Goal: Information Seeking & Learning: Learn about a topic

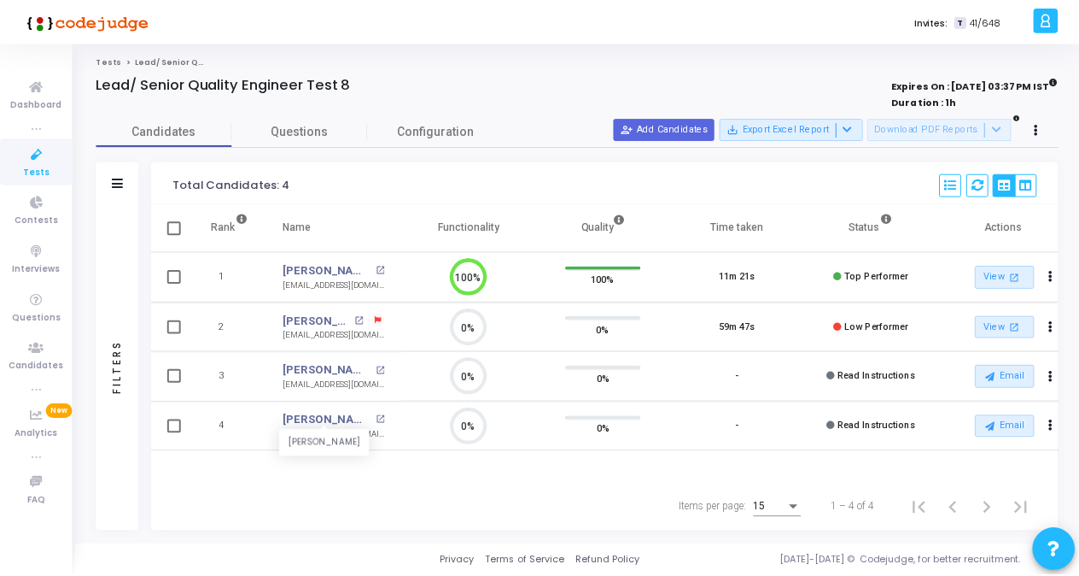
scroll to position [36, 43]
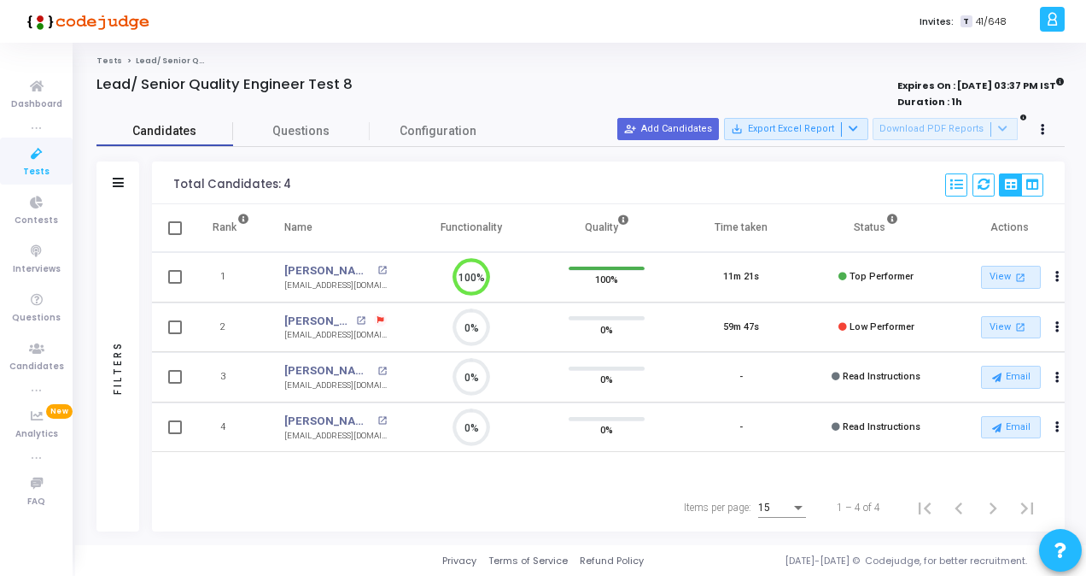
click at [176, 133] on span "Candidates" at bounding box center [165, 131] width 137 height 18
click at [30, 166] on span "Tests" at bounding box center [36, 172] width 26 height 15
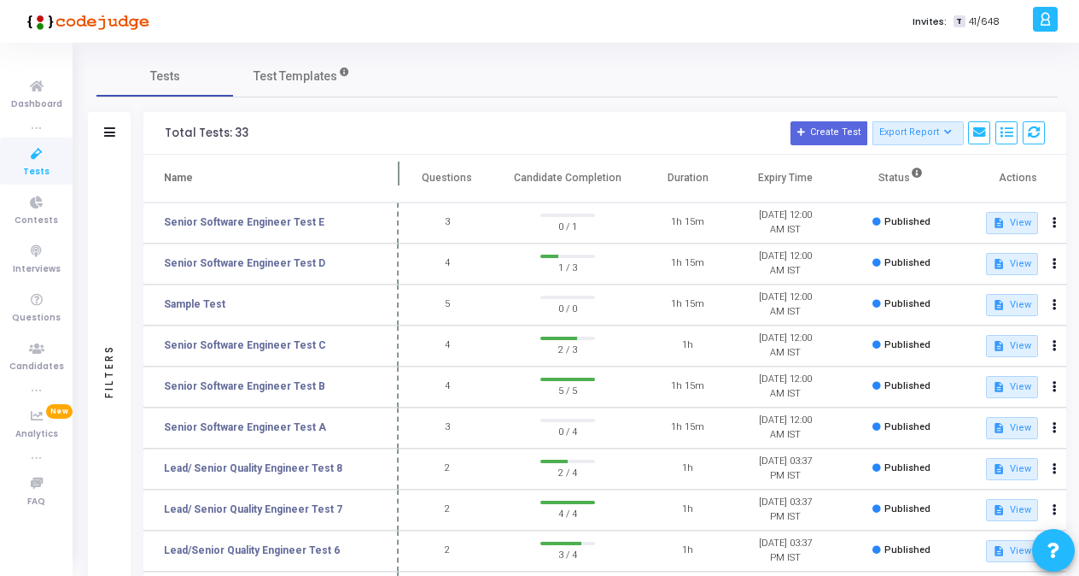
drag, startPoint x: 328, startPoint y: 169, endPoint x: 398, endPoint y: 171, distance: 70.0
click at [398, 171] on span at bounding box center [398, 178] width 17 height 47
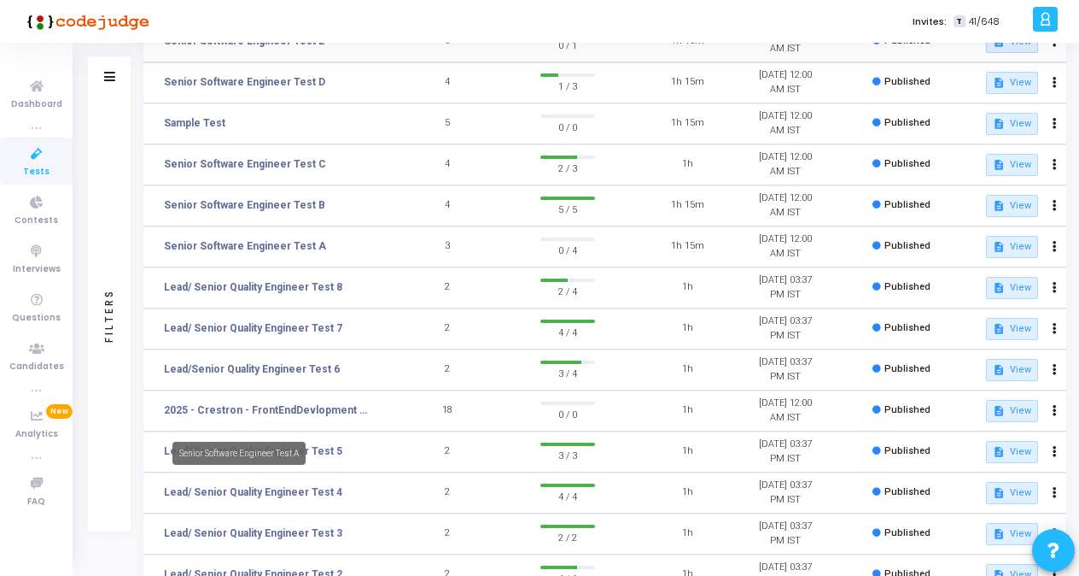
scroll to position [256, 0]
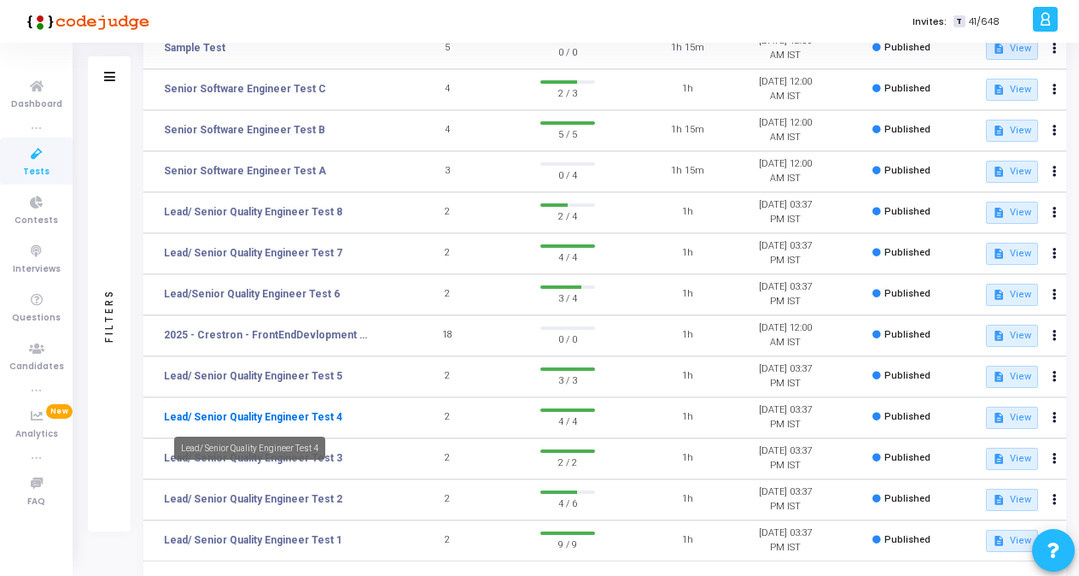
click at [293, 423] on link "Lead/ Senior Quality Engineer Test 4" at bounding box center [253, 416] width 178 height 15
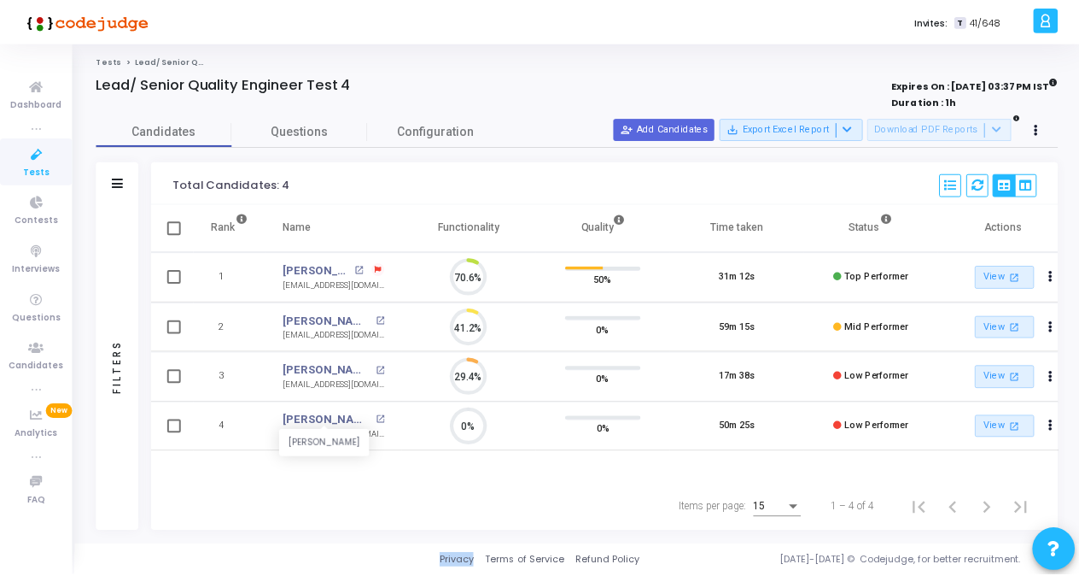
scroll to position [36, 43]
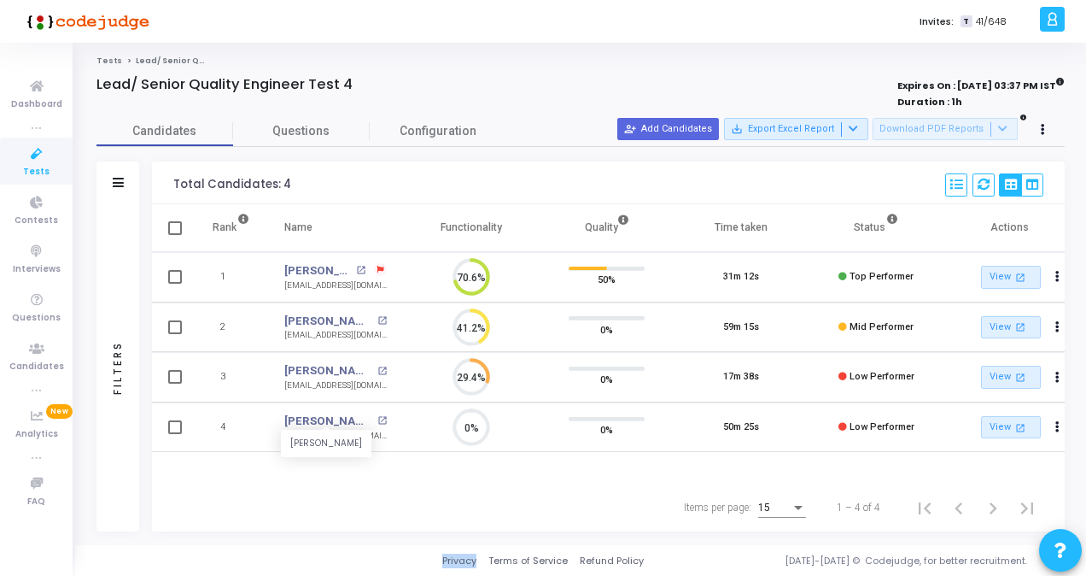
drag, startPoint x: 293, startPoint y: 423, endPoint x: 384, endPoint y: 506, distance: 123.3
click at [429, 504] on div "Items per page: 15 1 – 4 of 4" at bounding box center [609, 507] width 885 height 48
click at [35, 154] on icon at bounding box center [37, 153] width 36 height 21
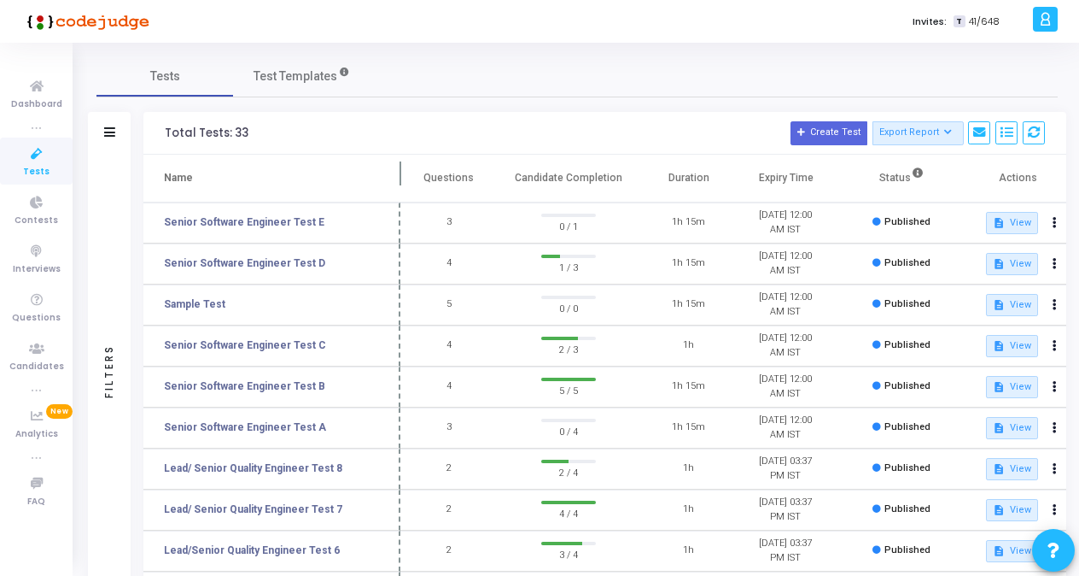
drag, startPoint x: 329, startPoint y: 184, endPoint x: 401, endPoint y: 192, distance: 72.1
click at [401, 192] on span at bounding box center [400, 178] width 17 height 47
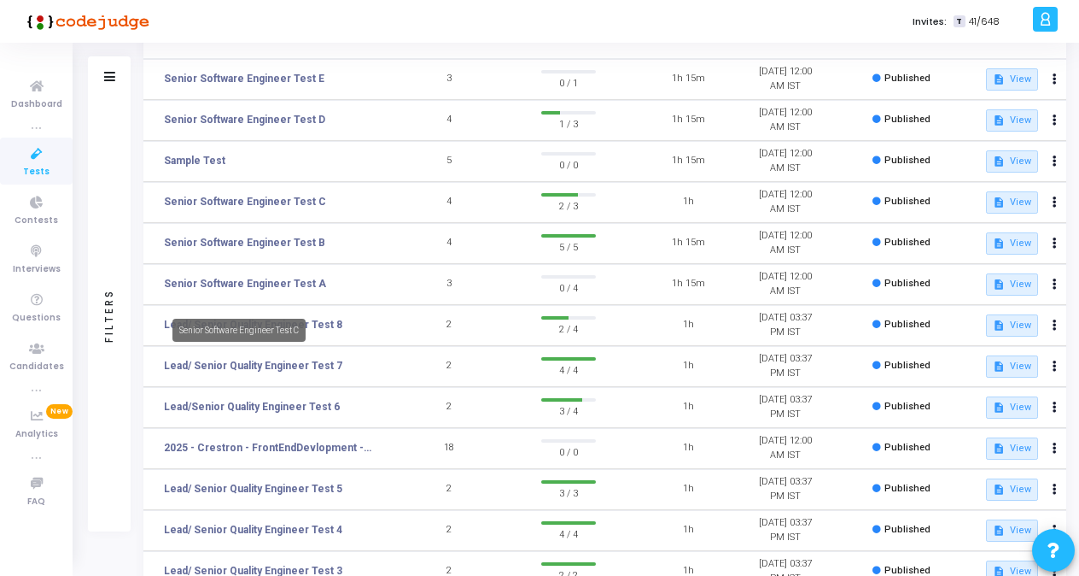
scroll to position [171, 0]
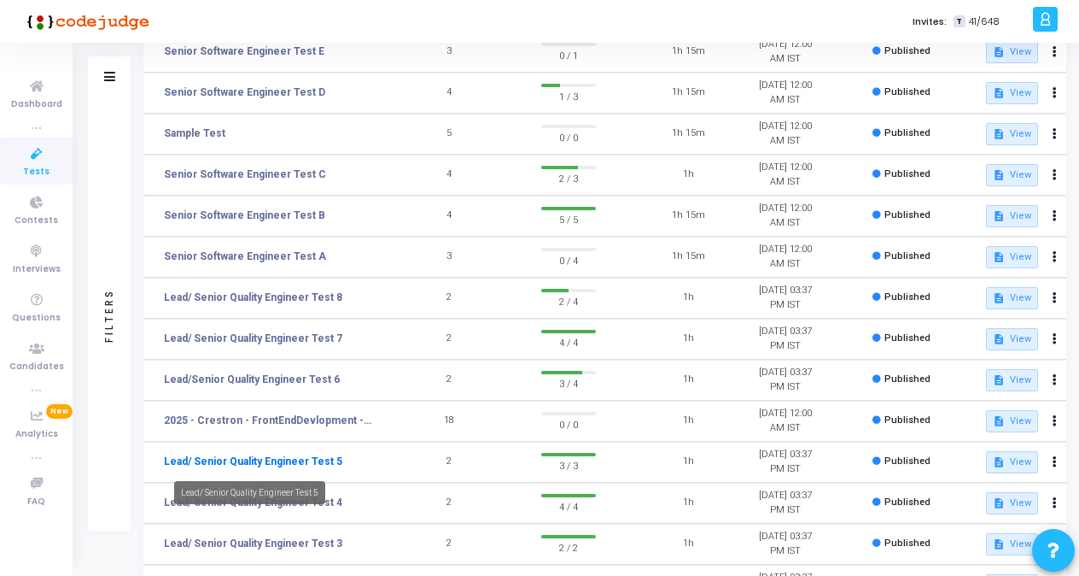
click at [311, 457] on link "Lead/ Senior Quality Engineer Test 5" at bounding box center [253, 460] width 178 height 15
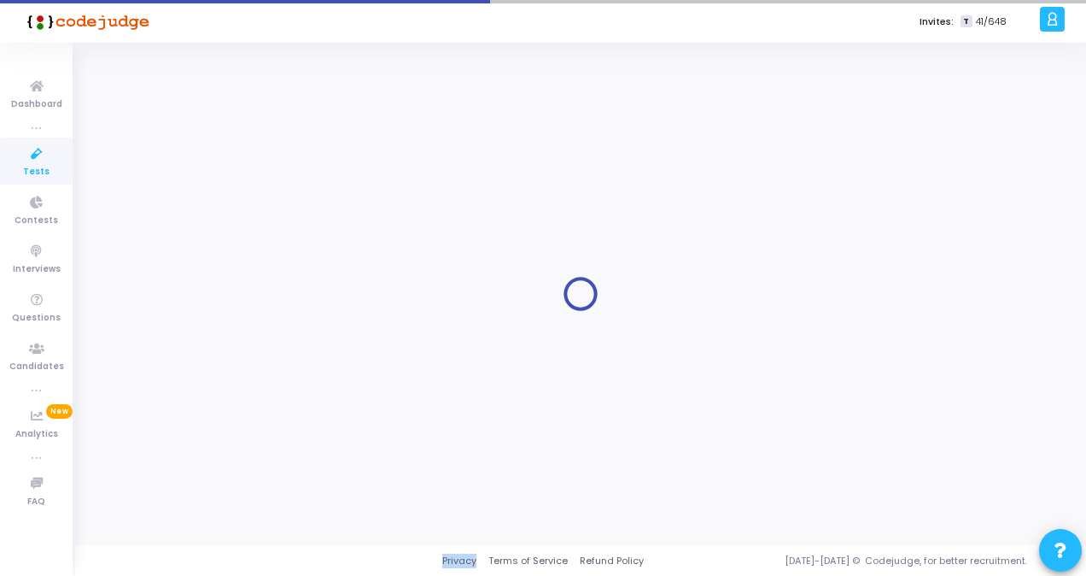
click at [311, 457] on div at bounding box center [581, 294] width 968 height 477
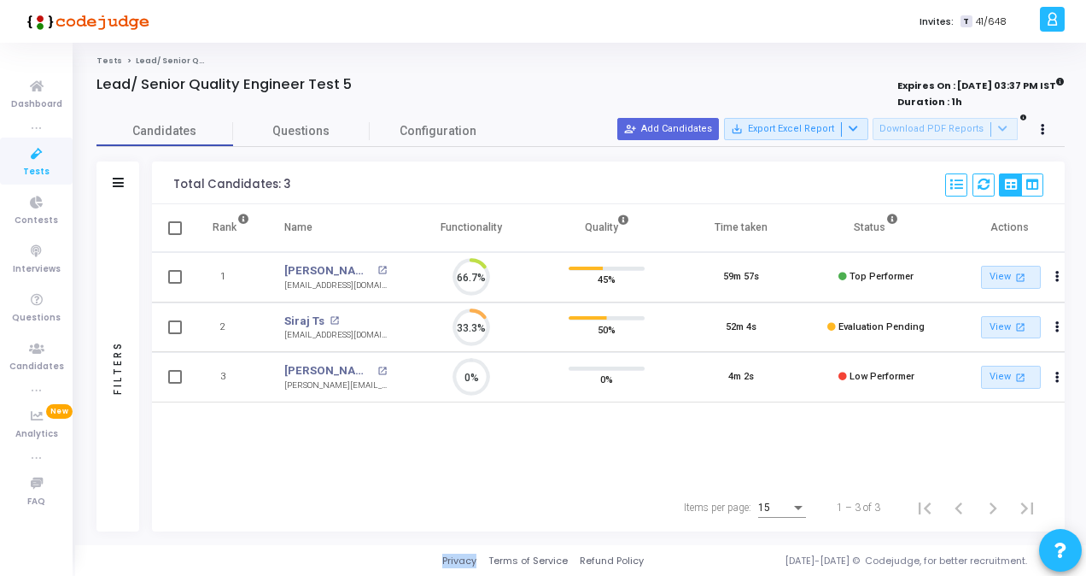
scroll to position [36, 43]
click at [308, 323] on link "Siraj Ts" at bounding box center [304, 321] width 40 height 17
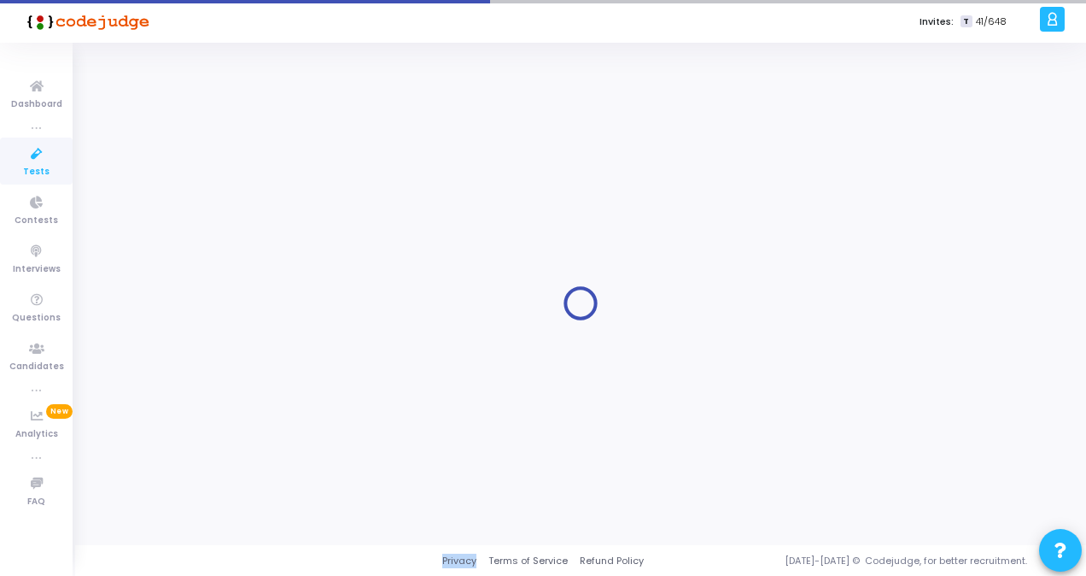
click at [308, 323] on div at bounding box center [581, 303] width 968 height 477
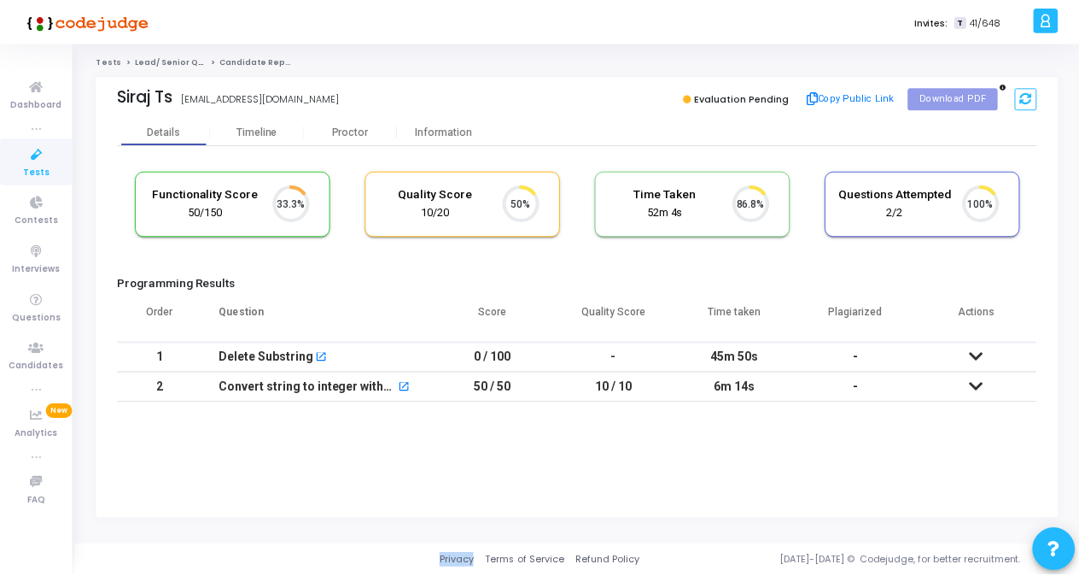
scroll to position [36, 43]
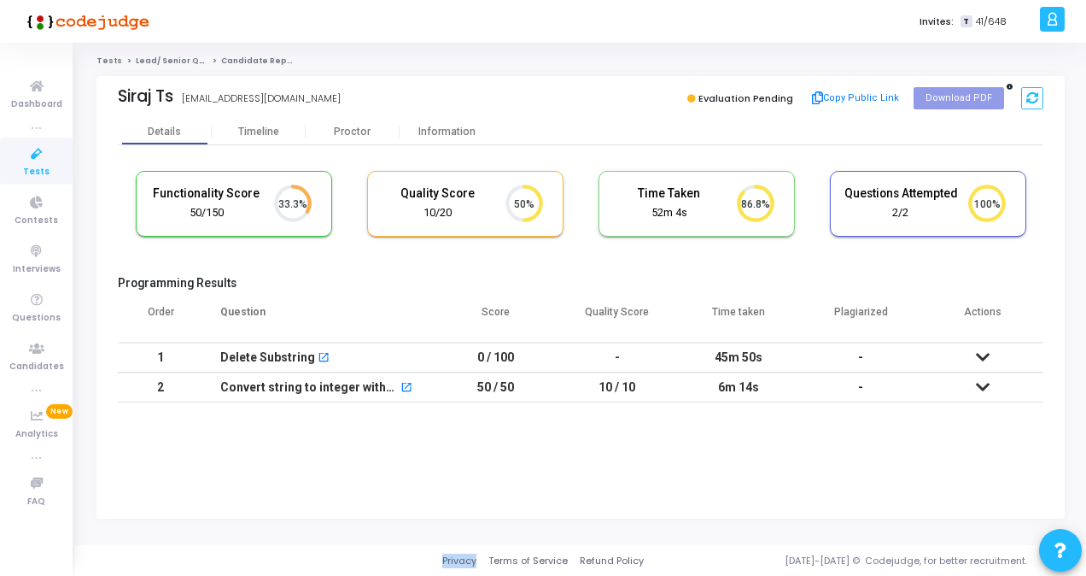
click at [36, 172] on span "Tests" at bounding box center [36, 172] width 26 height 15
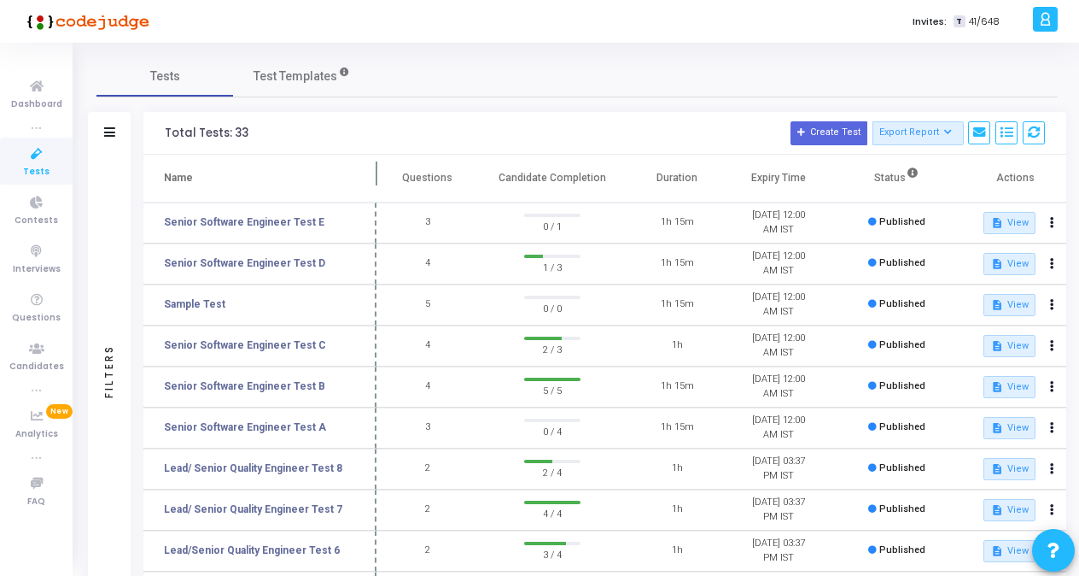
drag, startPoint x: 330, startPoint y: 168, endPoint x: 379, endPoint y: 173, distance: 49.7
click at [379, 173] on span at bounding box center [376, 178] width 17 height 47
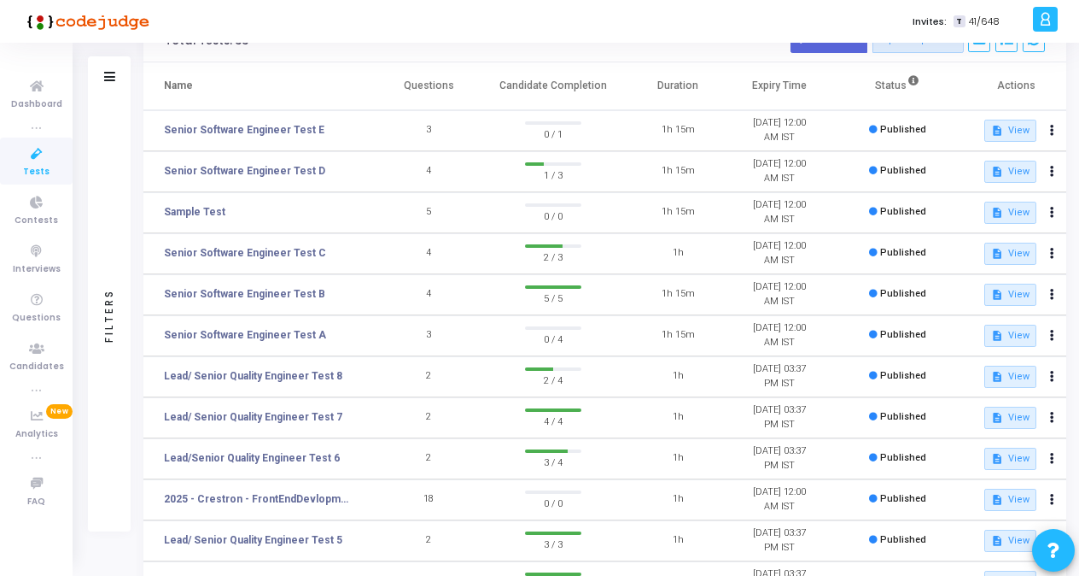
scroll to position [256, 0]
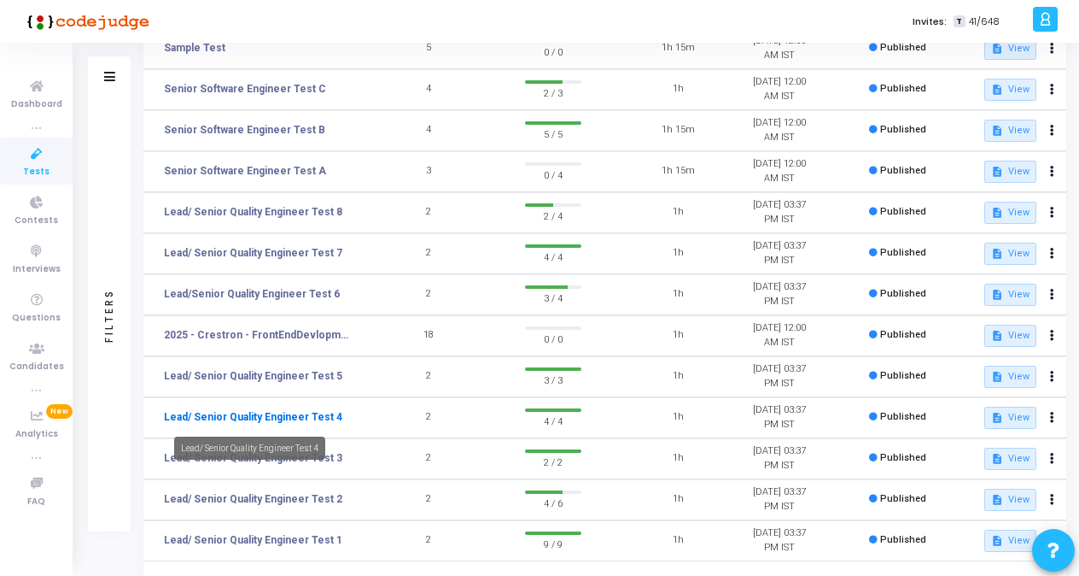
click at [317, 409] on link "Lead/ Senior Quality Engineer Test 4" at bounding box center [253, 416] width 178 height 15
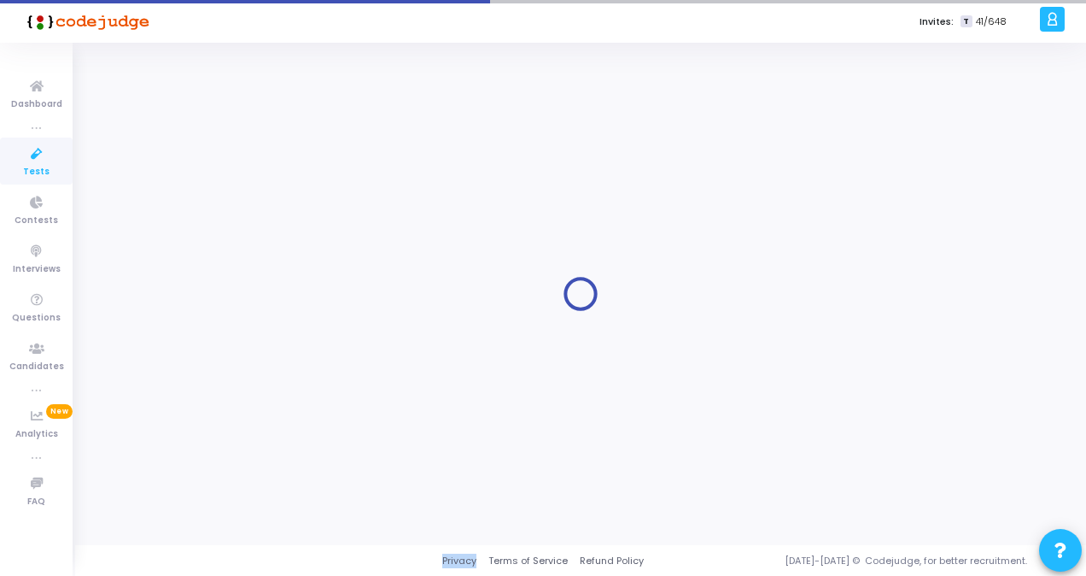
click at [317, 409] on div at bounding box center [581, 294] width 968 height 477
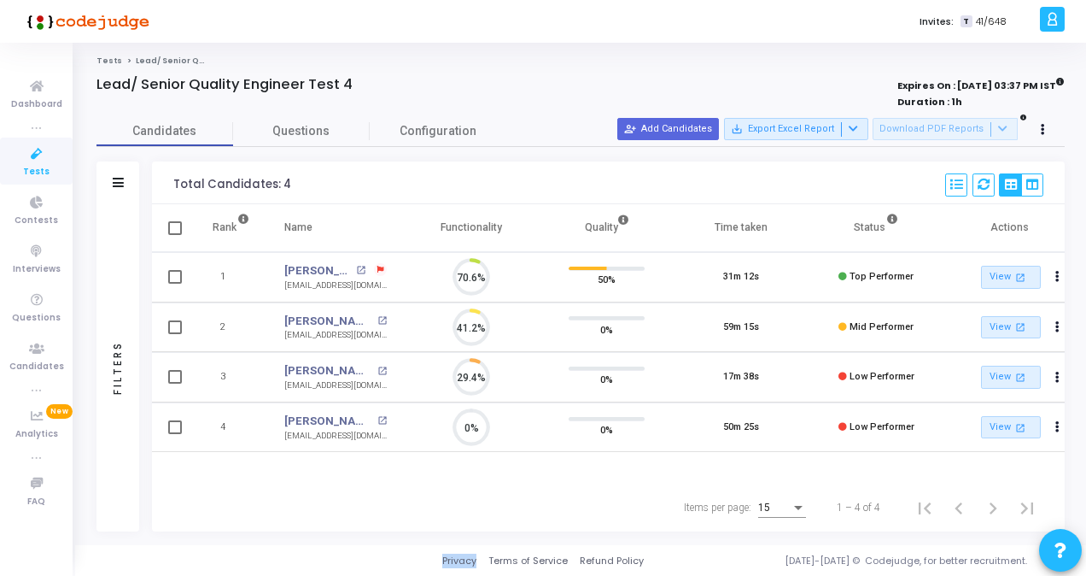
scroll to position [36, 43]
click at [313, 364] on link "Samreen G N" at bounding box center [328, 370] width 89 height 17
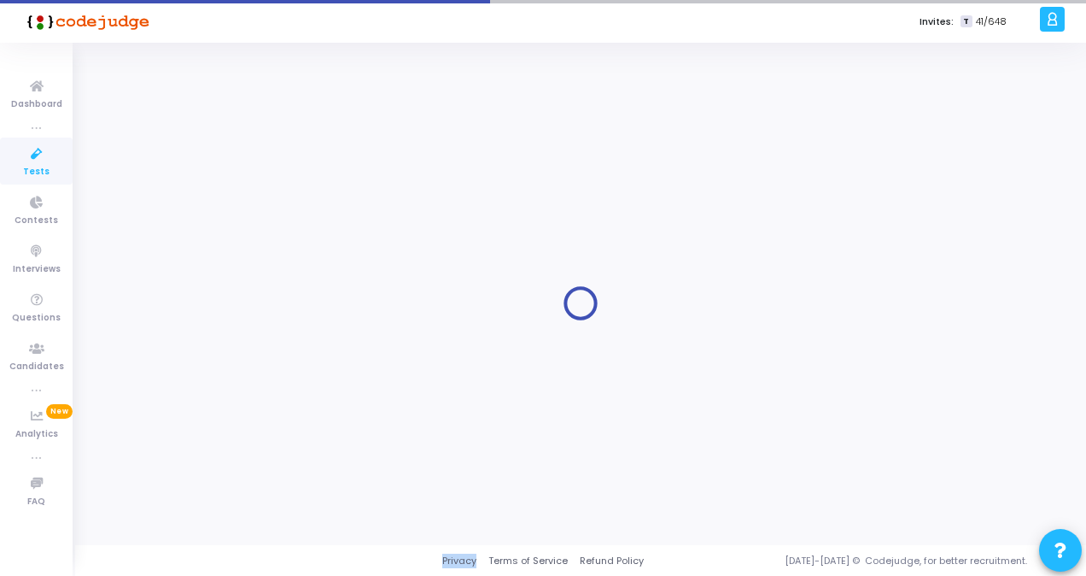
click at [313, 364] on div at bounding box center [581, 303] width 968 height 477
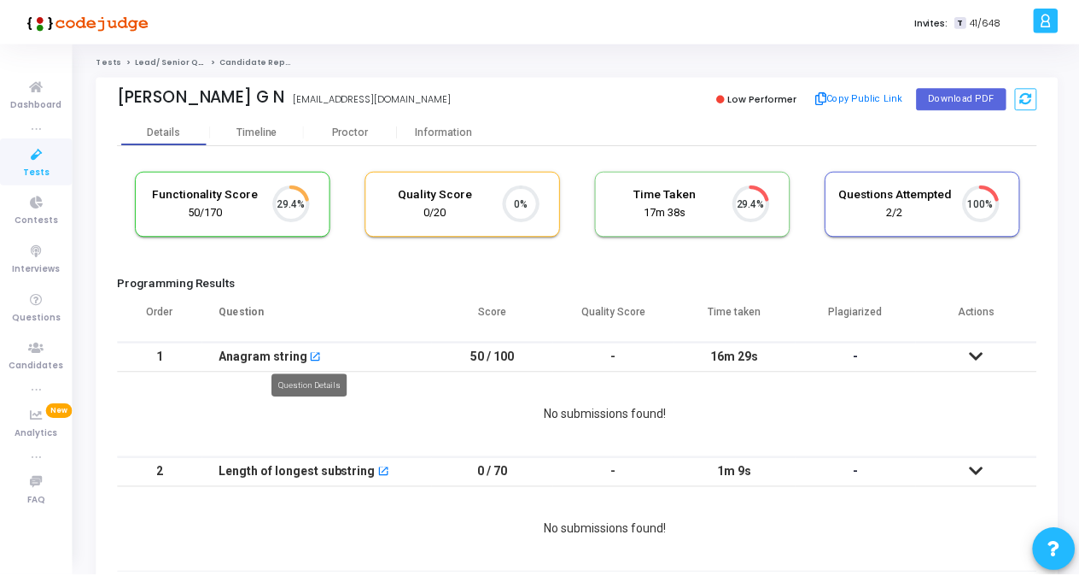
scroll to position [36, 43]
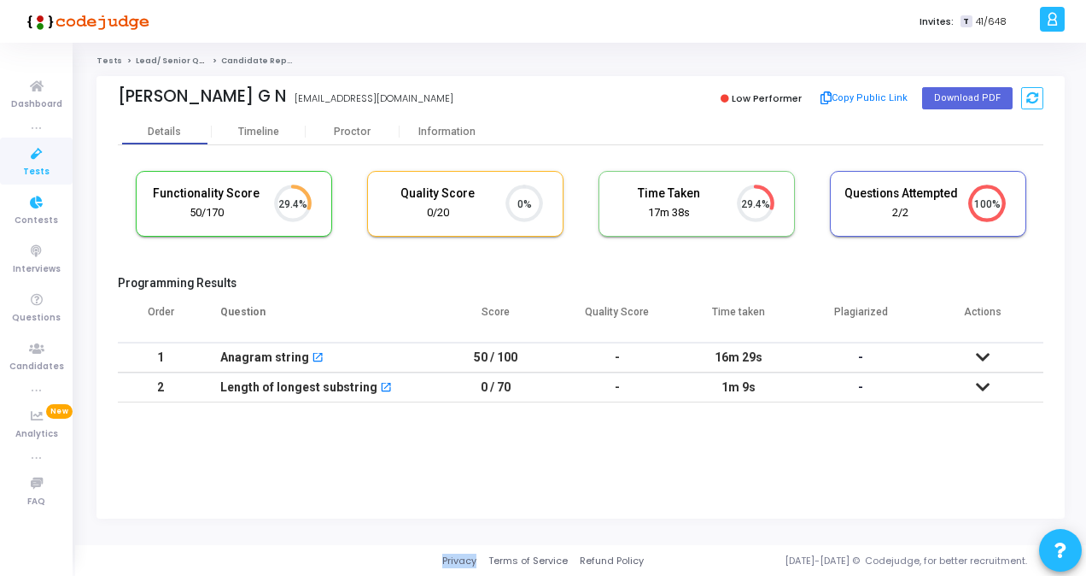
click at [40, 165] on span "Tests" at bounding box center [36, 172] width 26 height 15
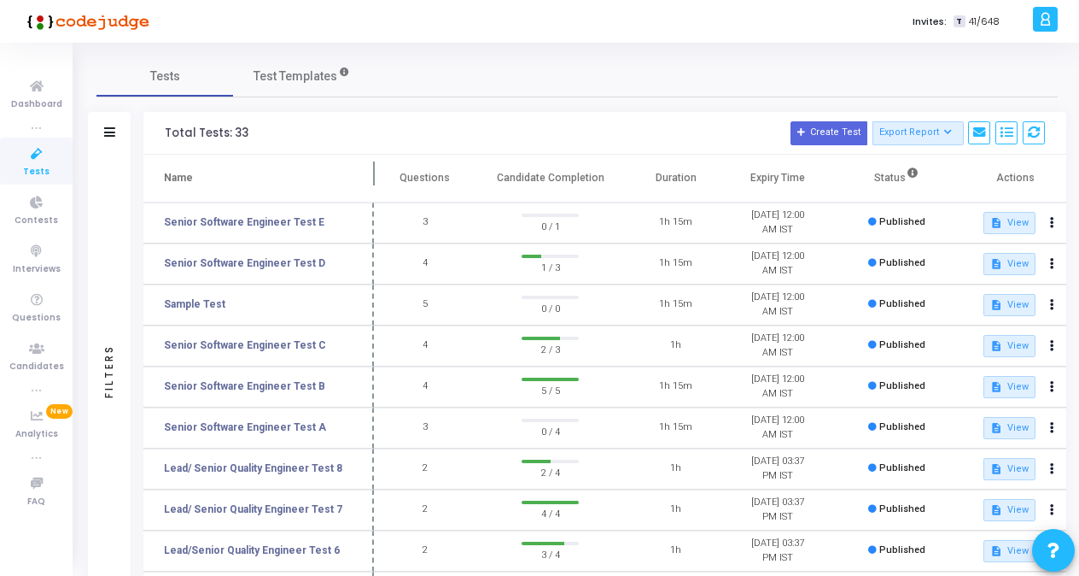
drag, startPoint x: 327, startPoint y: 167, endPoint x: 372, endPoint y: 168, distance: 45.3
click at [372, 168] on span at bounding box center [374, 178] width 17 height 47
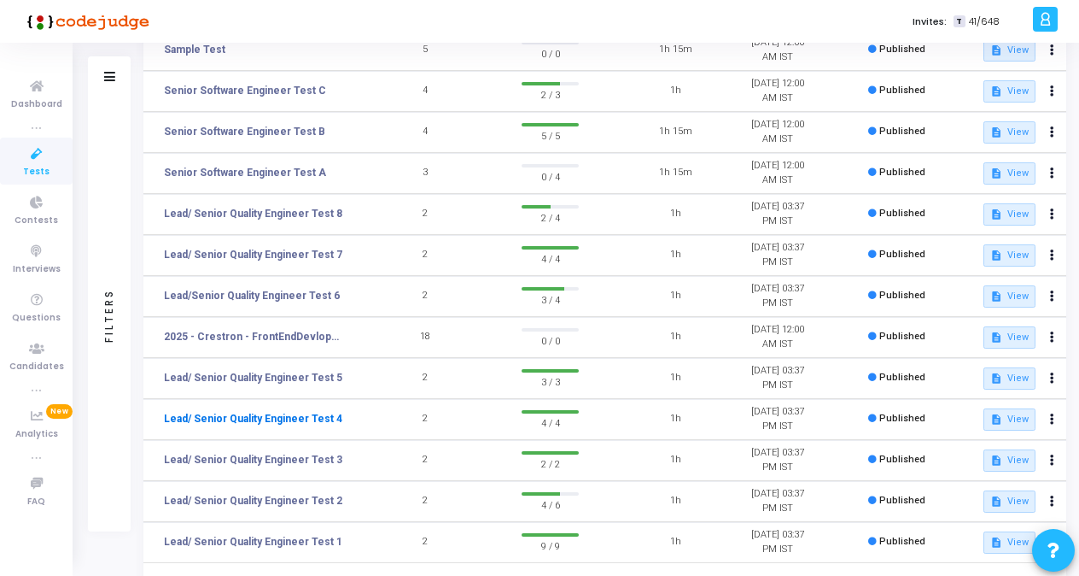
scroll to position [256, 0]
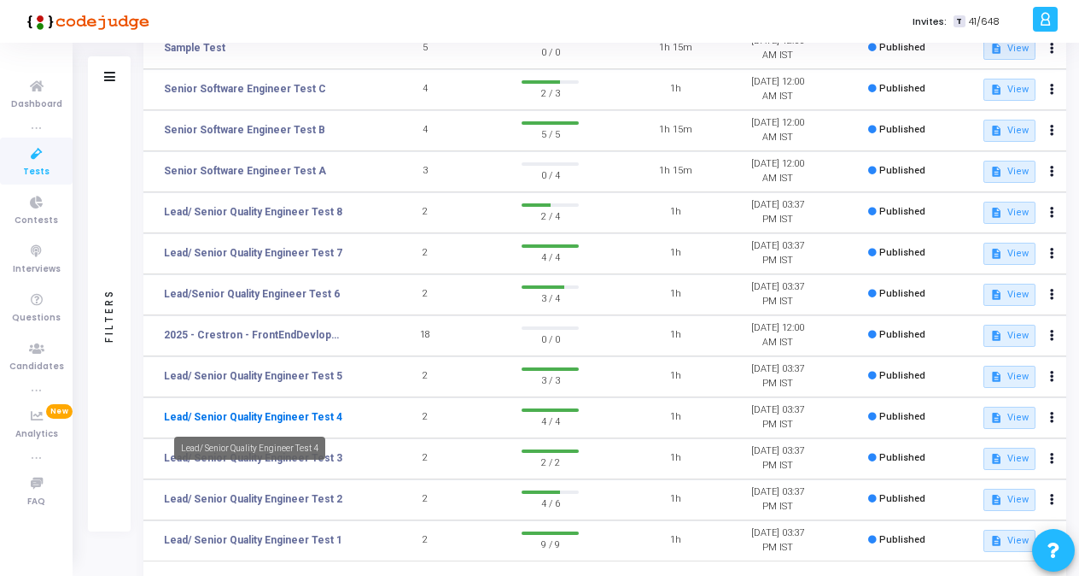
click at [290, 424] on link "Lead/ Senior Quality Engineer Test 4" at bounding box center [253, 416] width 178 height 15
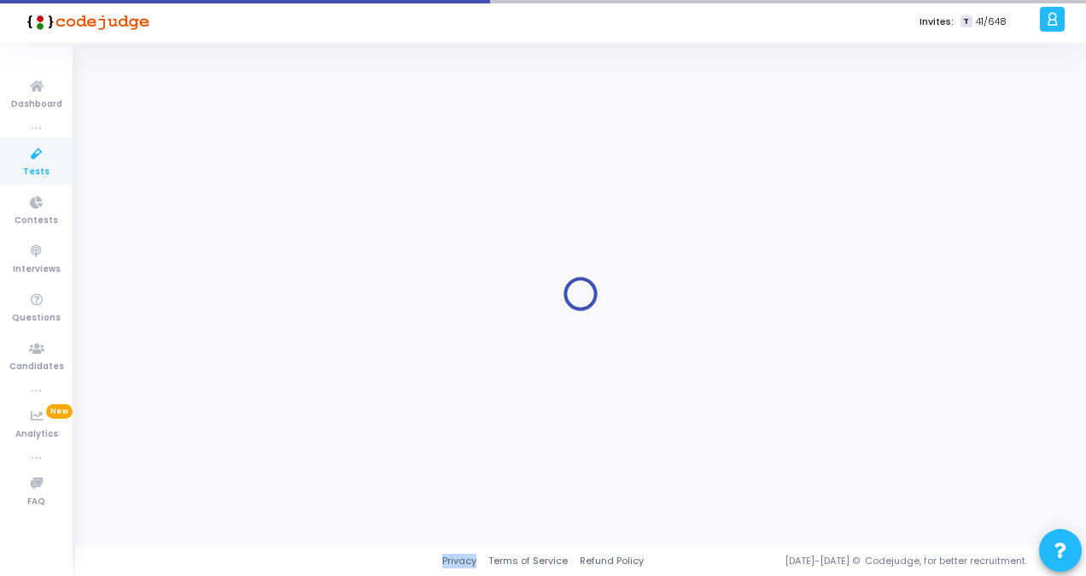
click at [290, 424] on div at bounding box center [581, 294] width 968 height 477
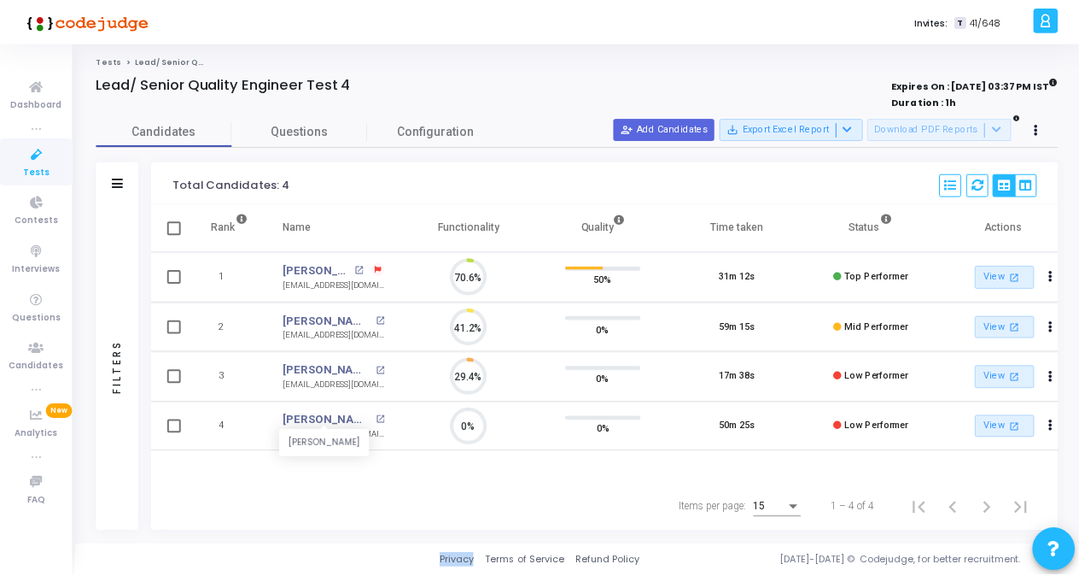
scroll to position [36, 43]
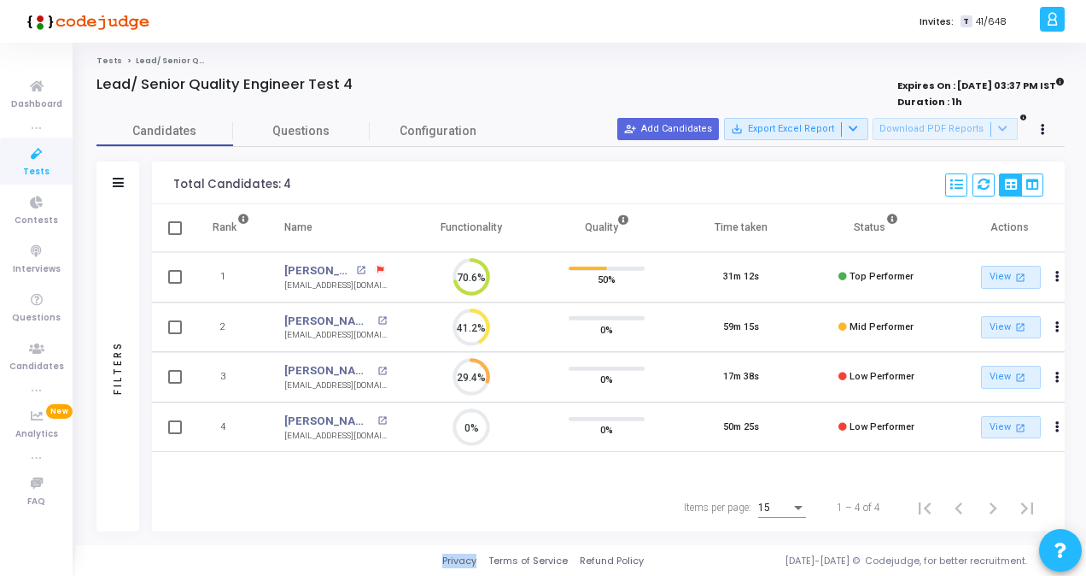
click at [41, 165] on span "Tests" at bounding box center [36, 172] width 26 height 15
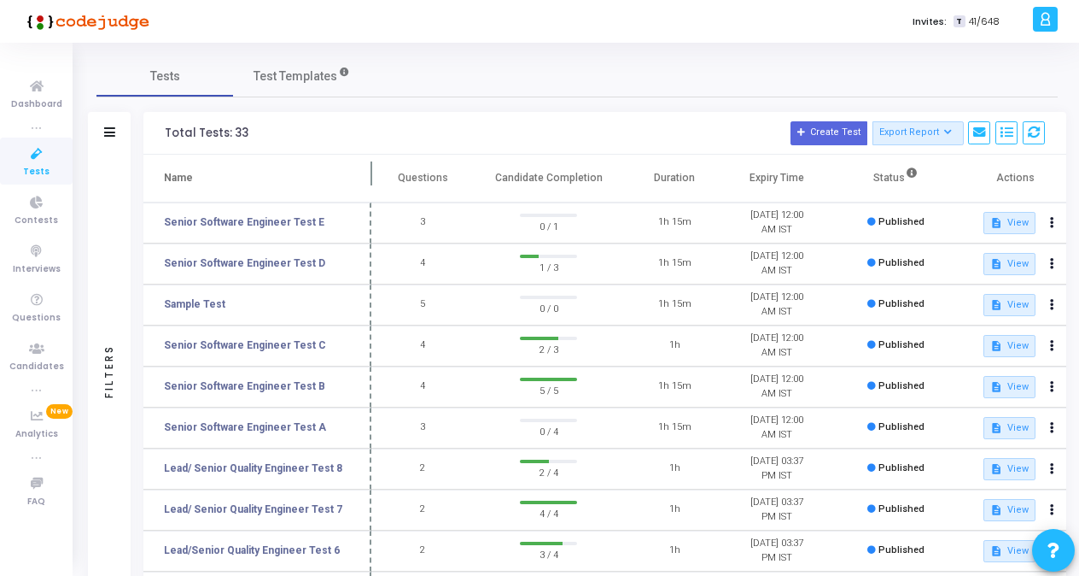
drag, startPoint x: 328, startPoint y: 173, endPoint x: 371, endPoint y: 176, distance: 42.8
click at [371, 176] on span at bounding box center [371, 178] width 17 height 47
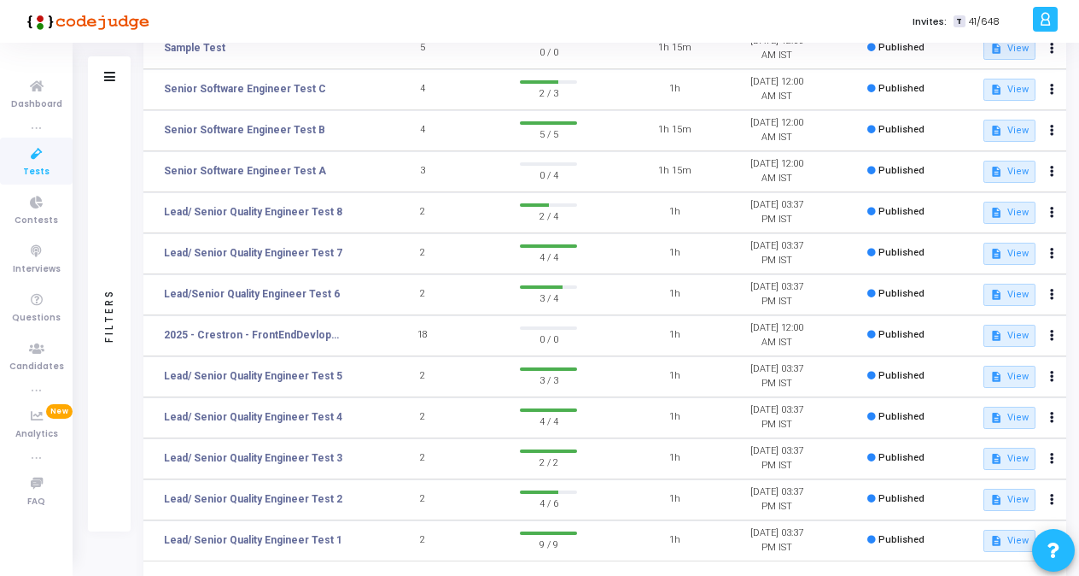
click at [310, 384] on td "Lead/ Senior Quality Engineer Test 5" at bounding box center [257, 376] width 228 height 41
click at [310, 379] on link "Lead/ Senior Quality Engineer Test 5" at bounding box center [253, 375] width 178 height 15
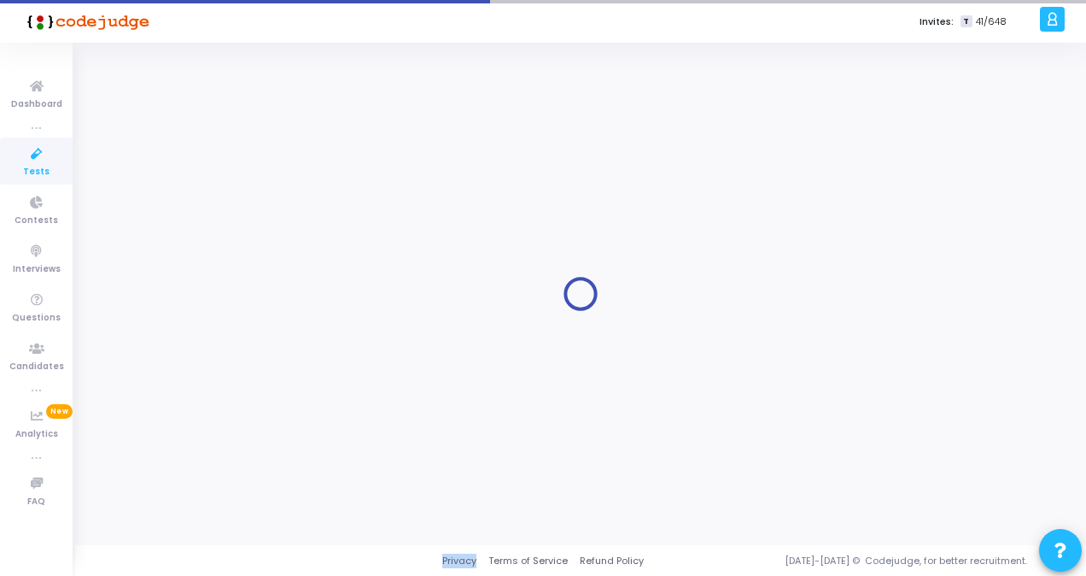
click at [310, 379] on div at bounding box center [581, 294] width 968 height 477
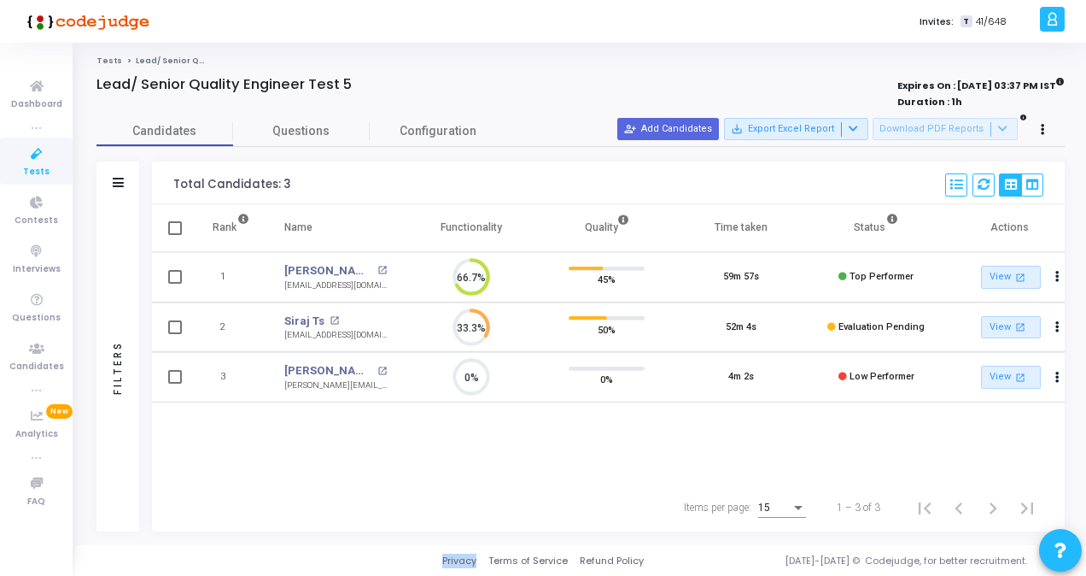
click at [33, 165] on span "Tests" at bounding box center [36, 172] width 26 height 15
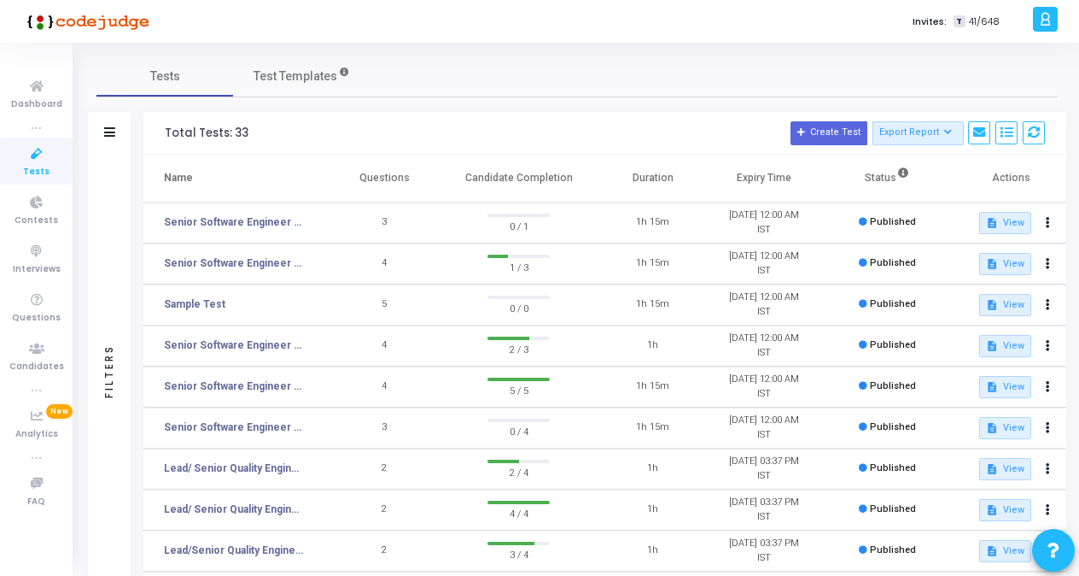
click at [280, 132] on h3 "Total Tests: 33 Create Test Export Report Id Name Job Role Questions Candidate …" at bounding box center [605, 133] width 880 height 24
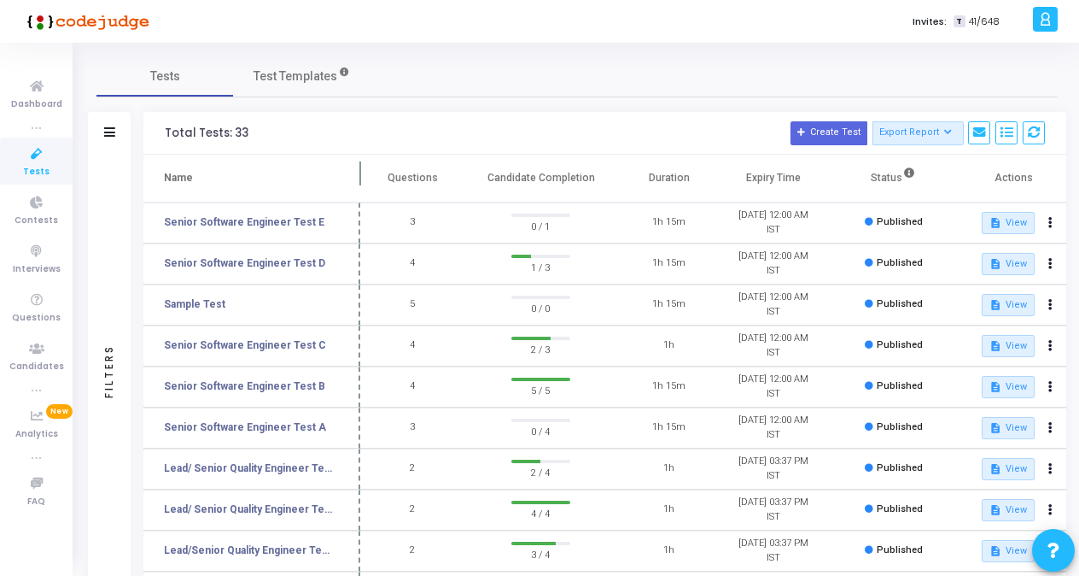
drag, startPoint x: 325, startPoint y: 174, endPoint x: 359, endPoint y: 174, distance: 33.3
click at [360, 174] on span at bounding box center [360, 178] width 17 height 47
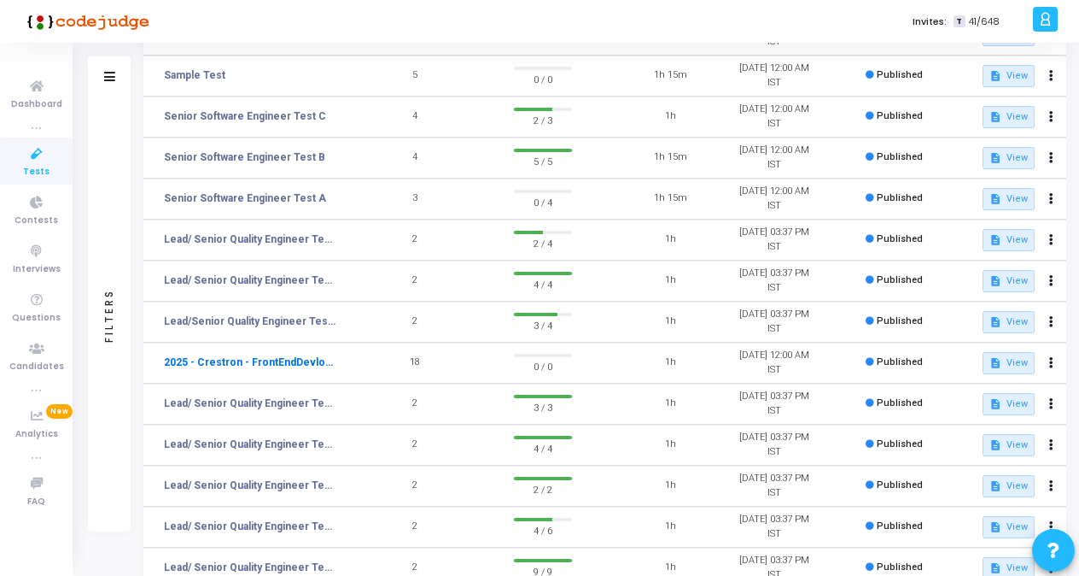
scroll to position [256, 0]
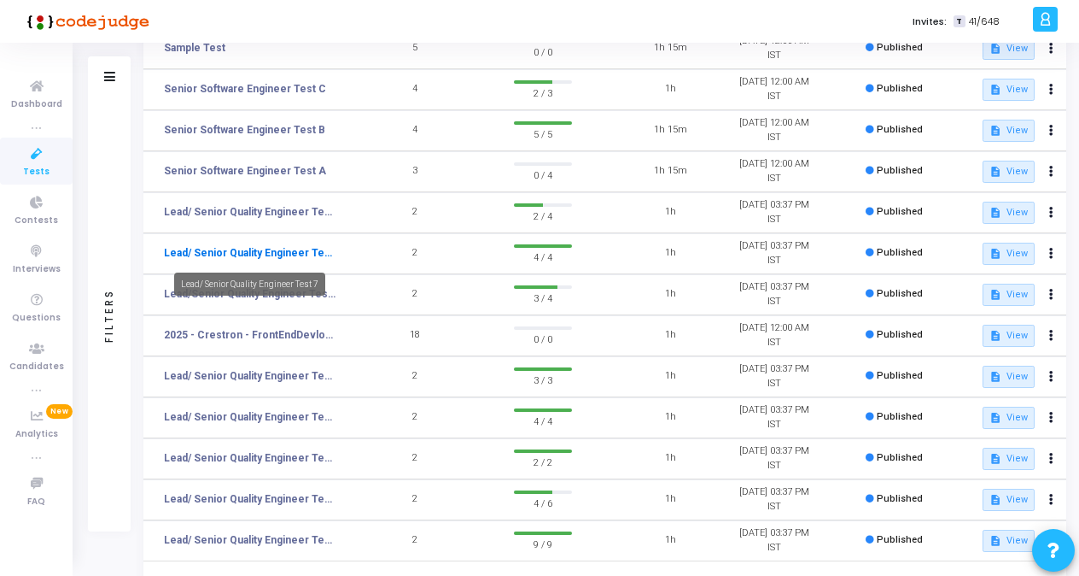
click at [303, 248] on link "Lead/ Senior Quality Engineer Test 7" at bounding box center [250, 252] width 173 height 15
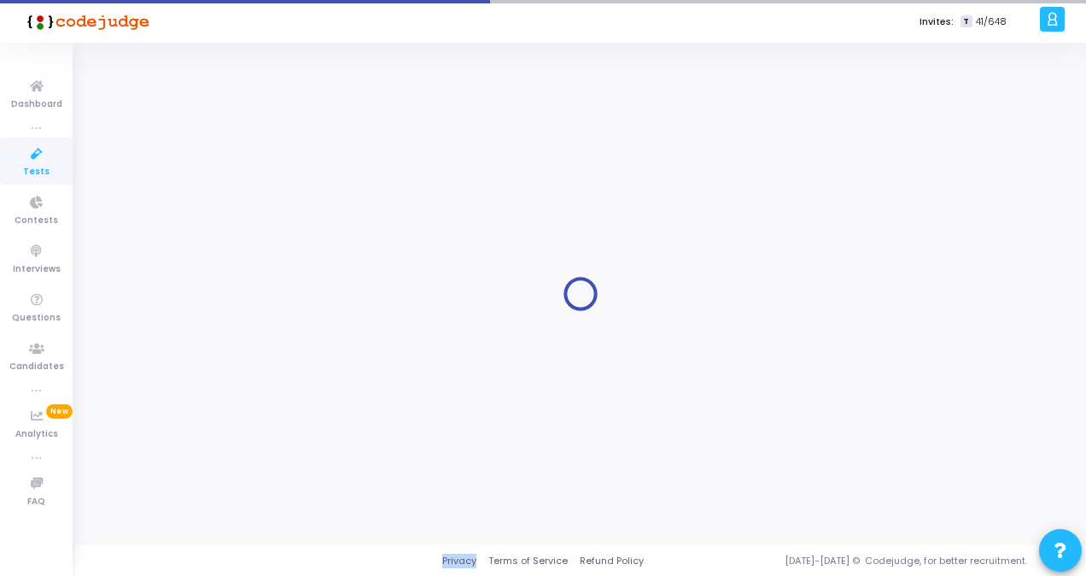
click at [303, 248] on div at bounding box center [581, 294] width 968 height 477
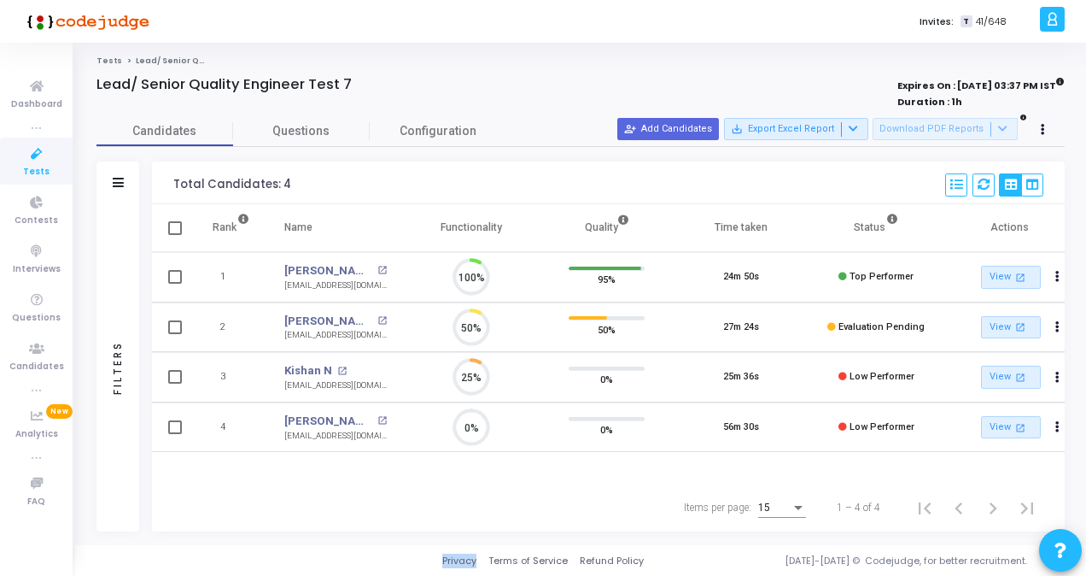
scroll to position [36, 43]
click at [318, 324] on link "[PERSON_NAME]" at bounding box center [328, 321] width 89 height 17
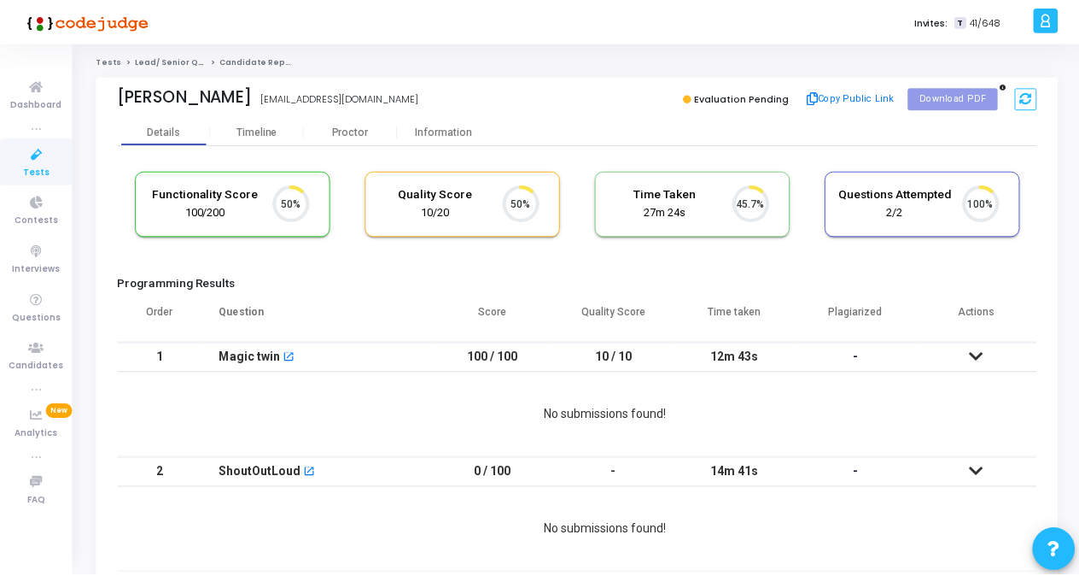
scroll to position [36, 43]
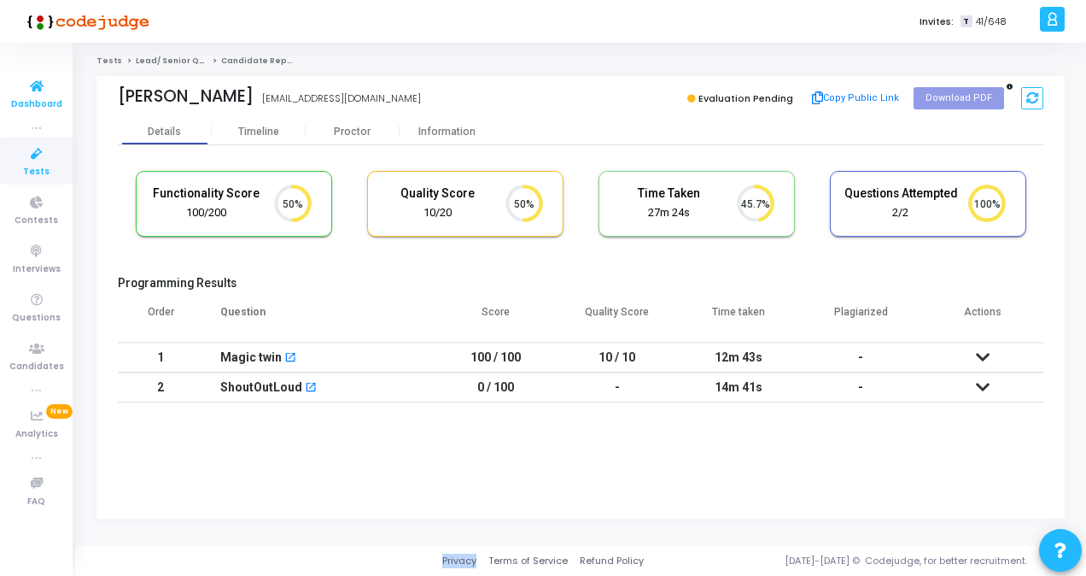
click at [38, 89] on icon at bounding box center [37, 86] width 36 height 21
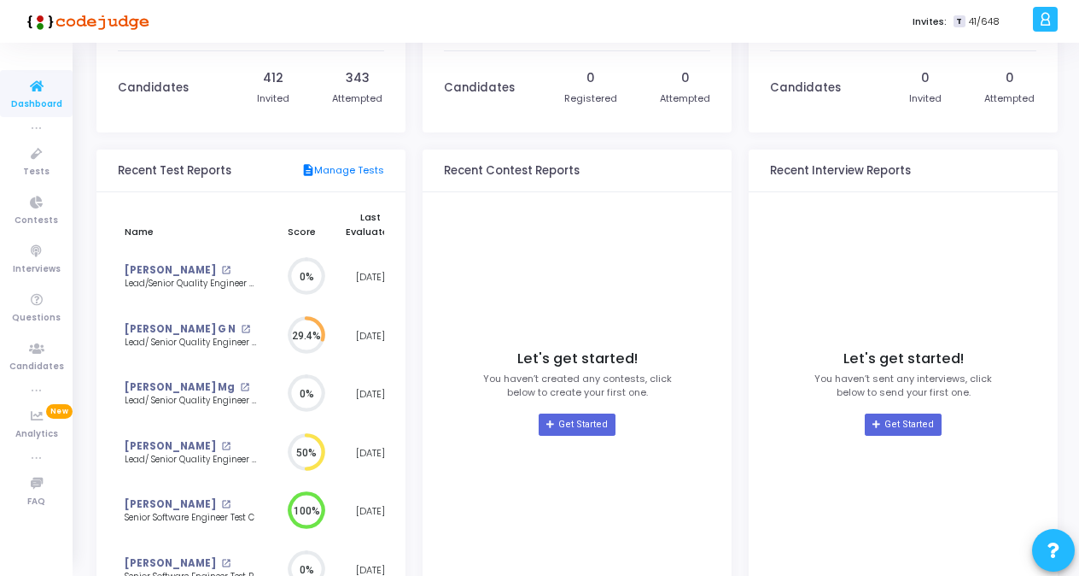
scroll to position [171, 0]
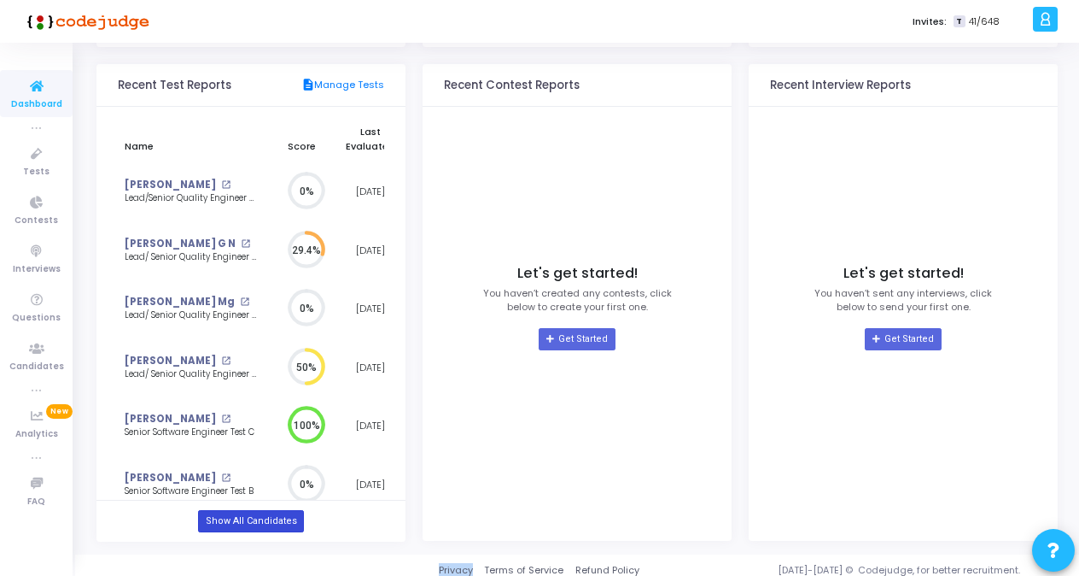
click at [273, 519] on link "Show All Candidates" at bounding box center [250, 521] width 105 height 22
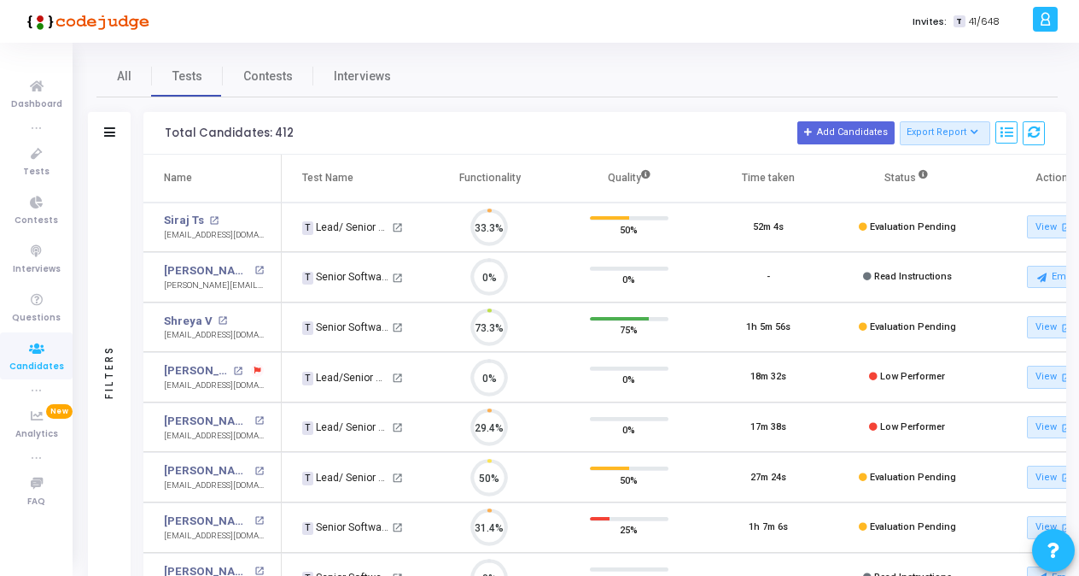
scroll to position [36, 43]
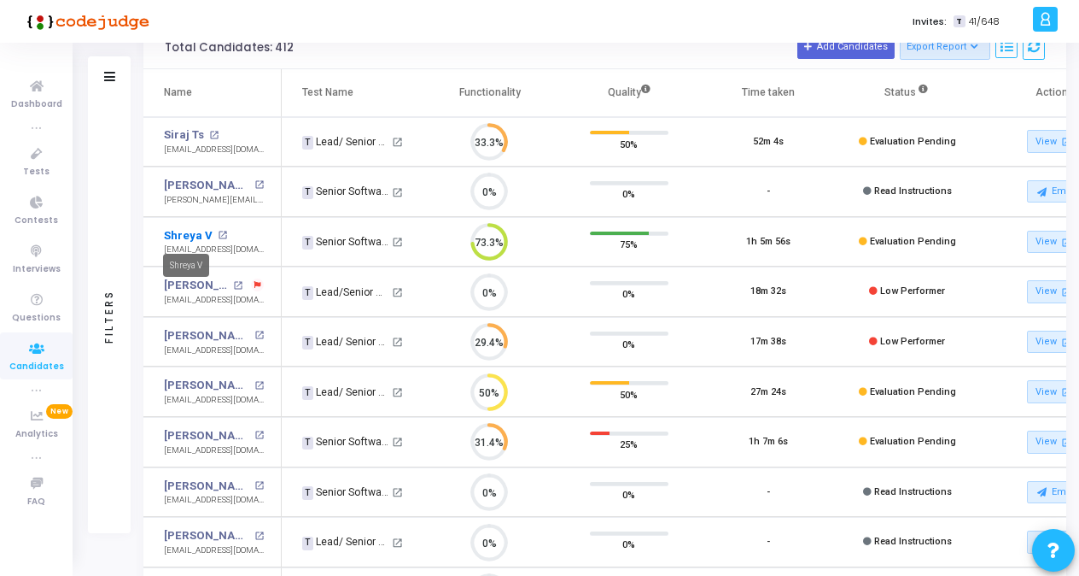
click at [199, 236] on link "Shreya V" at bounding box center [188, 235] width 49 height 17
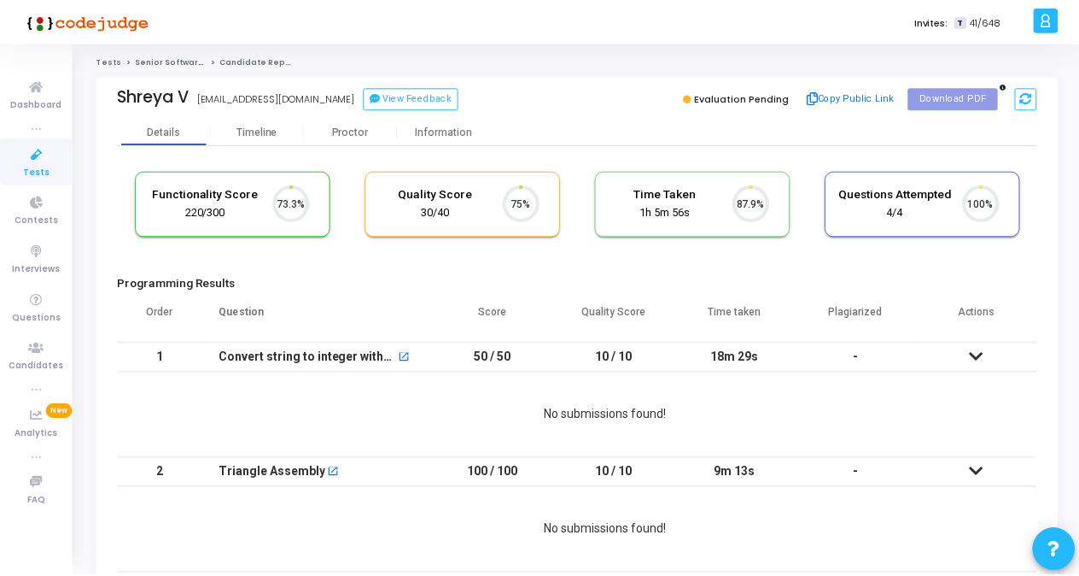
scroll to position [36, 43]
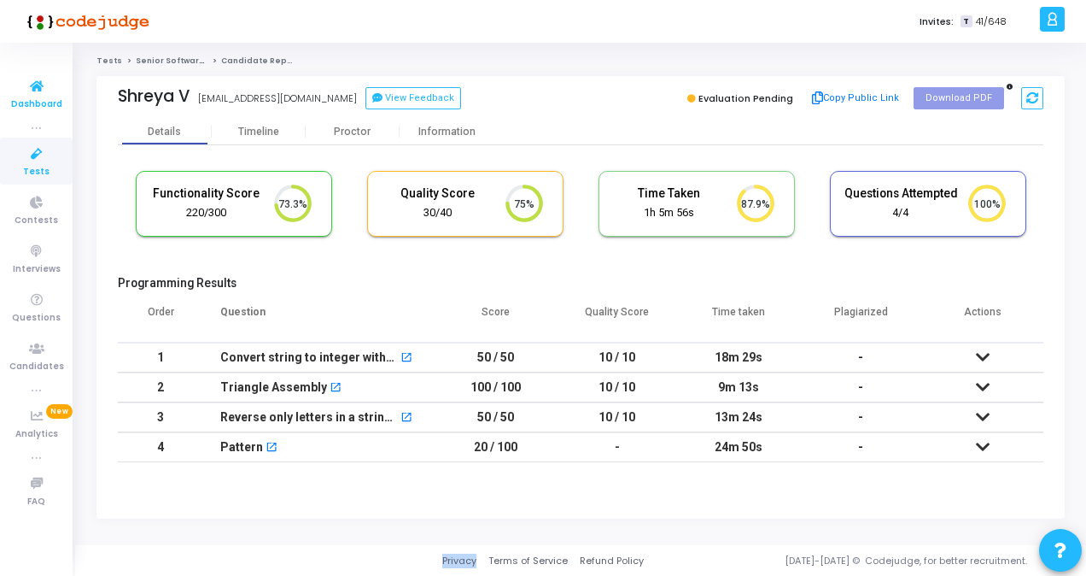
click at [36, 103] on span "Dashboard" at bounding box center [36, 104] width 51 height 15
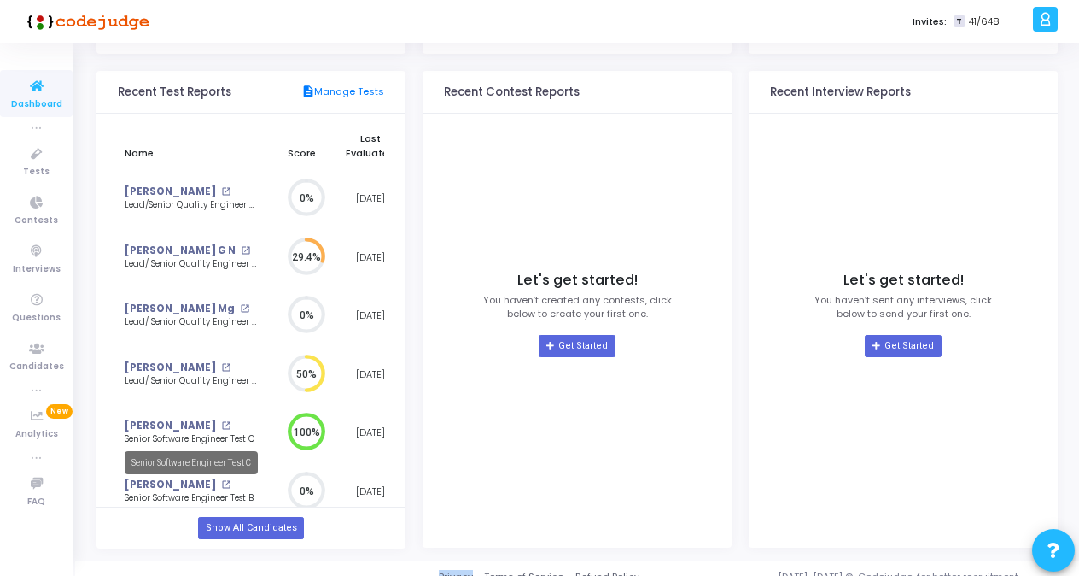
scroll to position [171, 0]
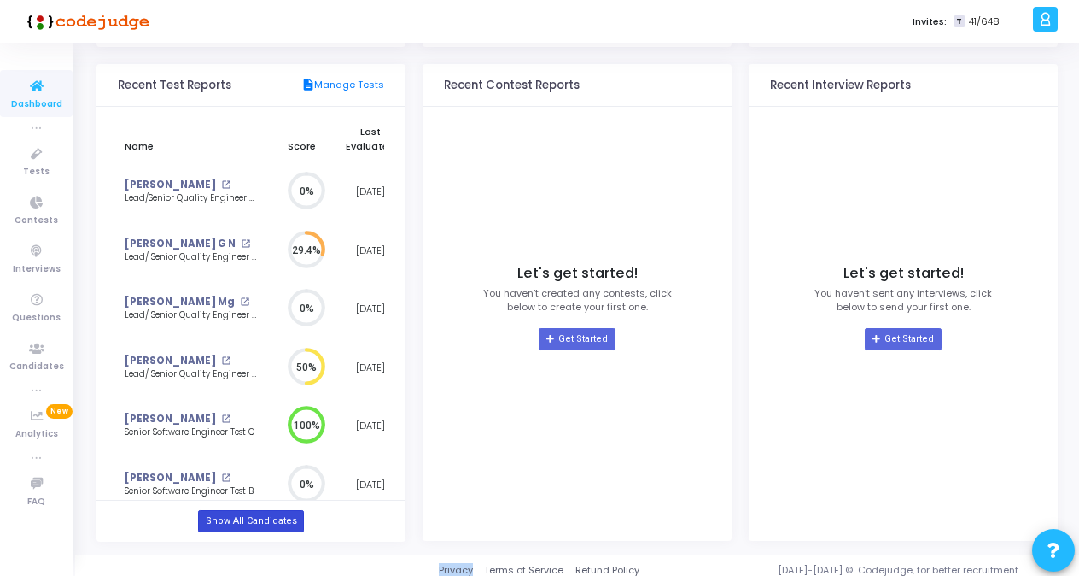
click at [243, 518] on link "Show All Candidates" at bounding box center [250, 521] width 105 height 22
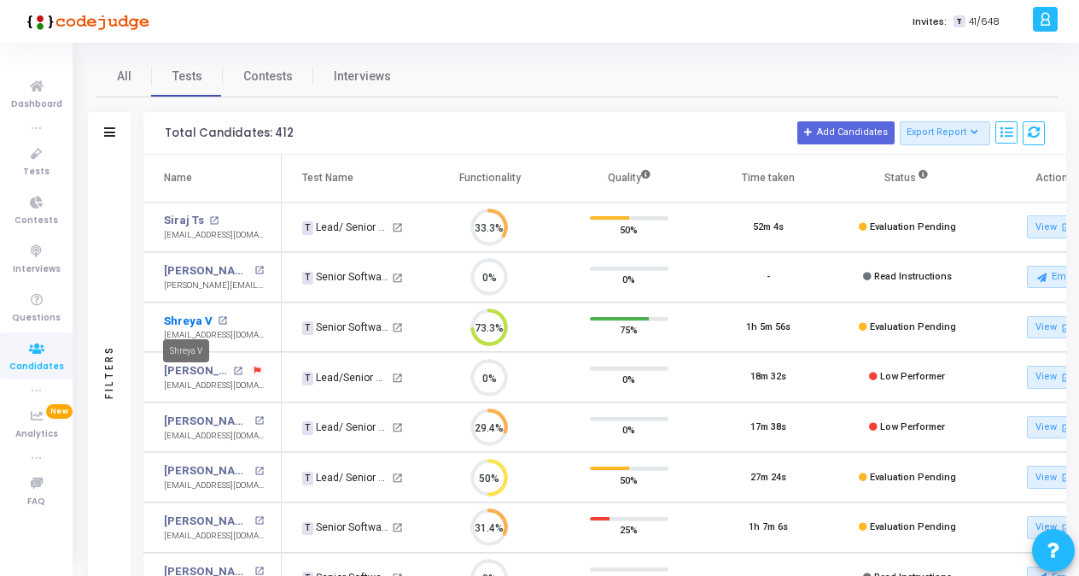
click at [183, 318] on link "Shreya V" at bounding box center [188, 321] width 49 height 17
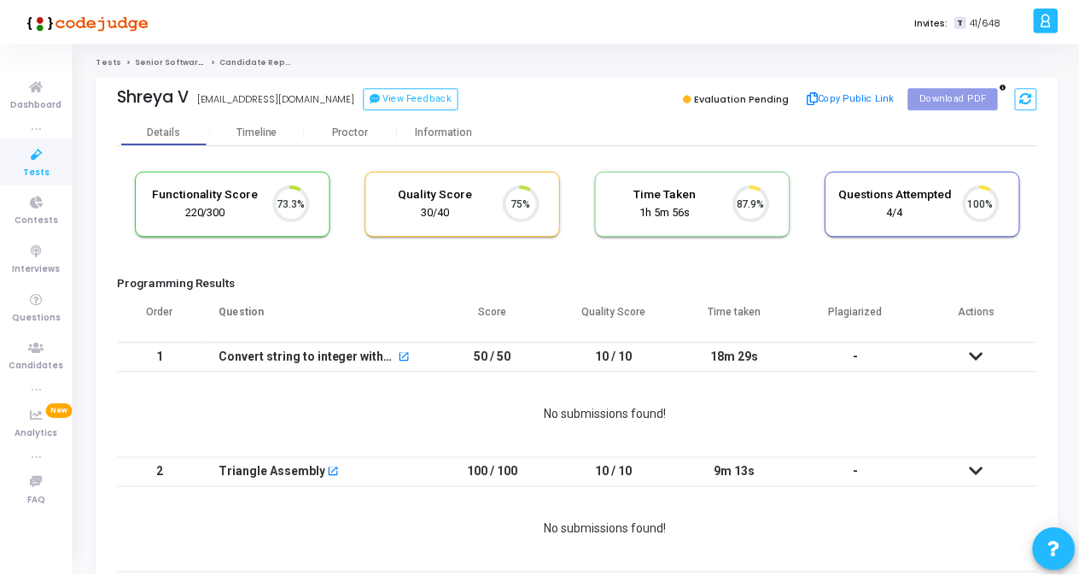
scroll to position [36, 43]
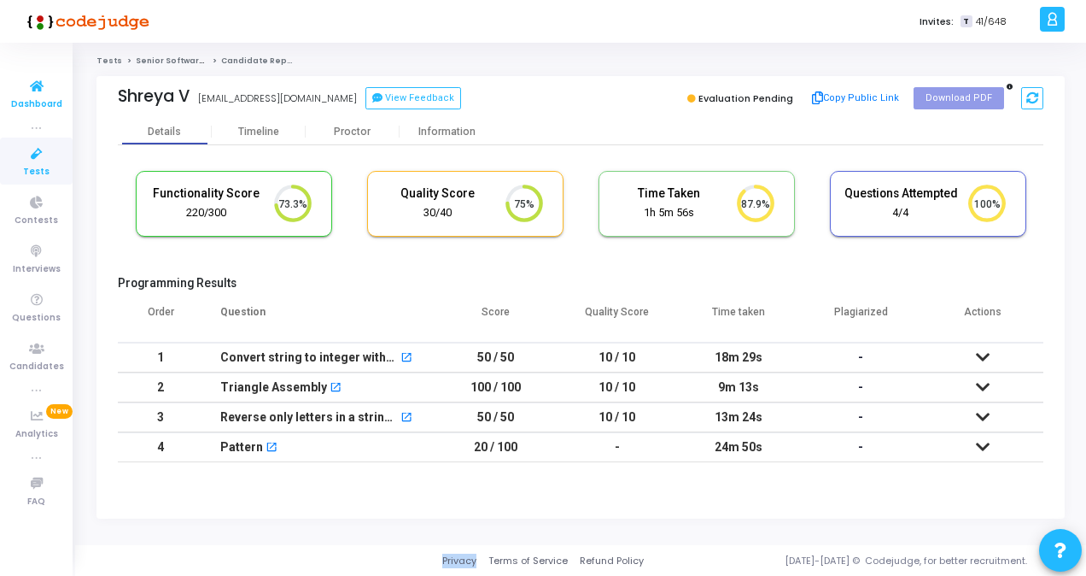
click at [15, 91] on link "Dashboard" at bounding box center [36, 93] width 73 height 47
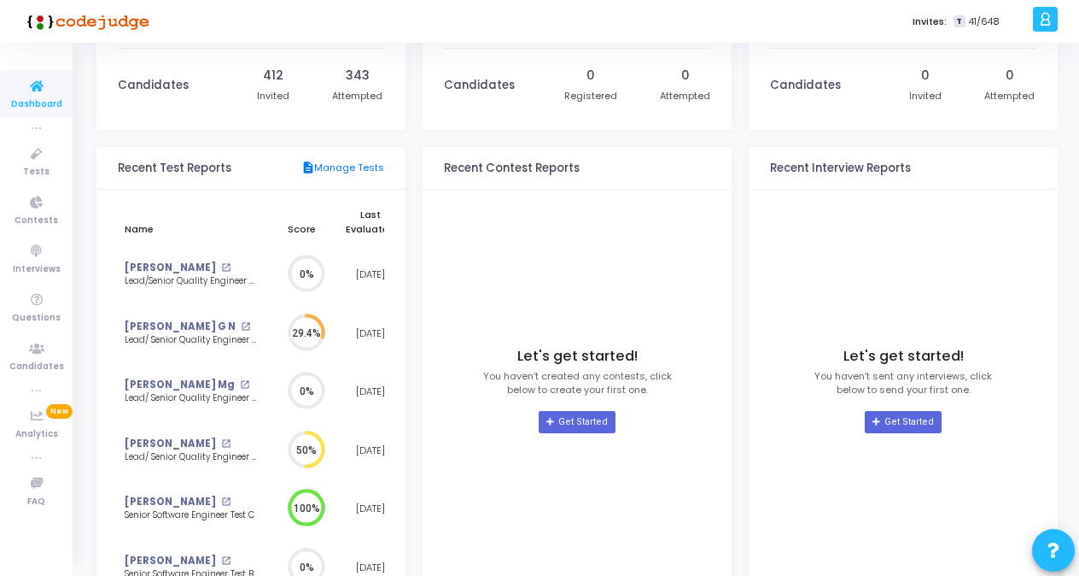
scroll to position [171, 0]
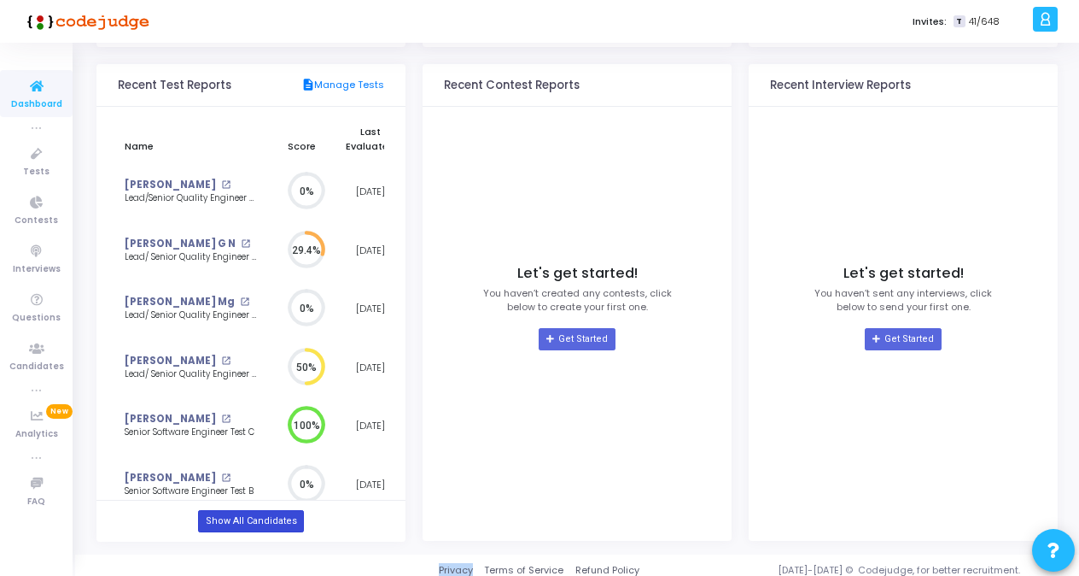
click at [236, 516] on link "Show All Candidates" at bounding box center [250, 521] width 105 height 22
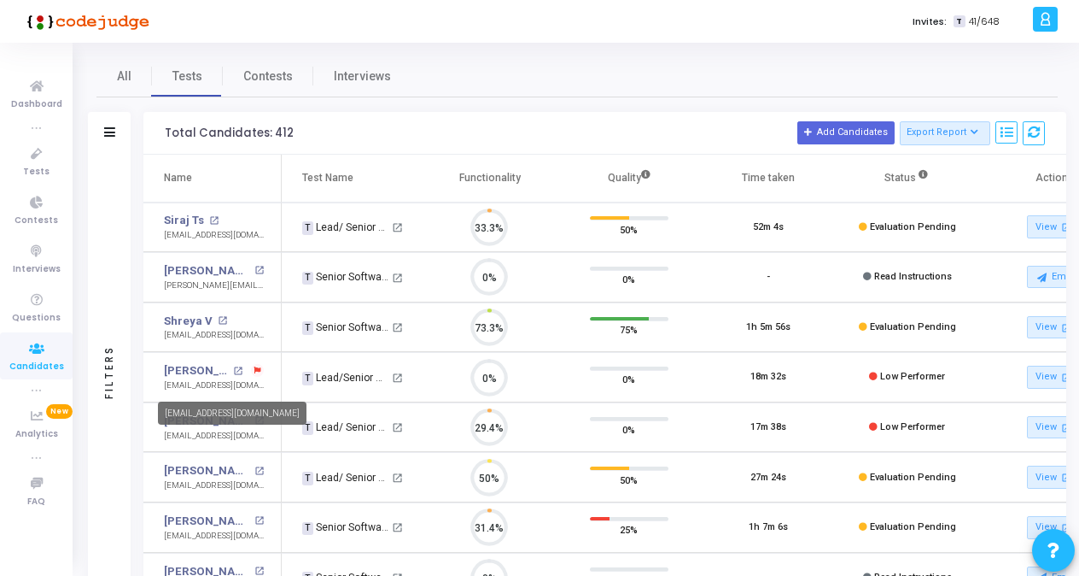
scroll to position [36, 43]
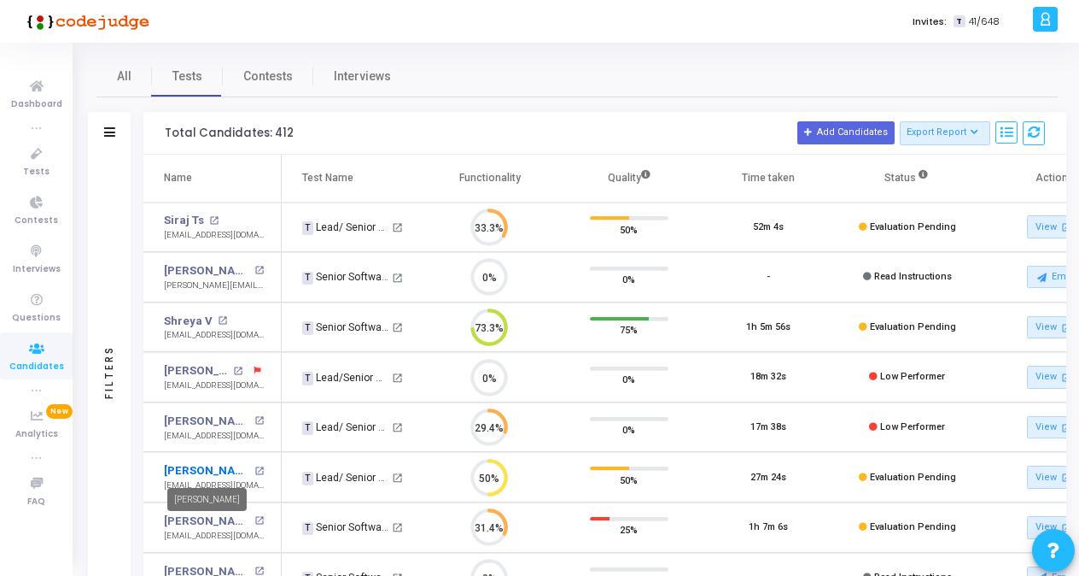
click at [225, 469] on link "[PERSON_NAME]" at bounding box center [207, 470] width 86 height 17
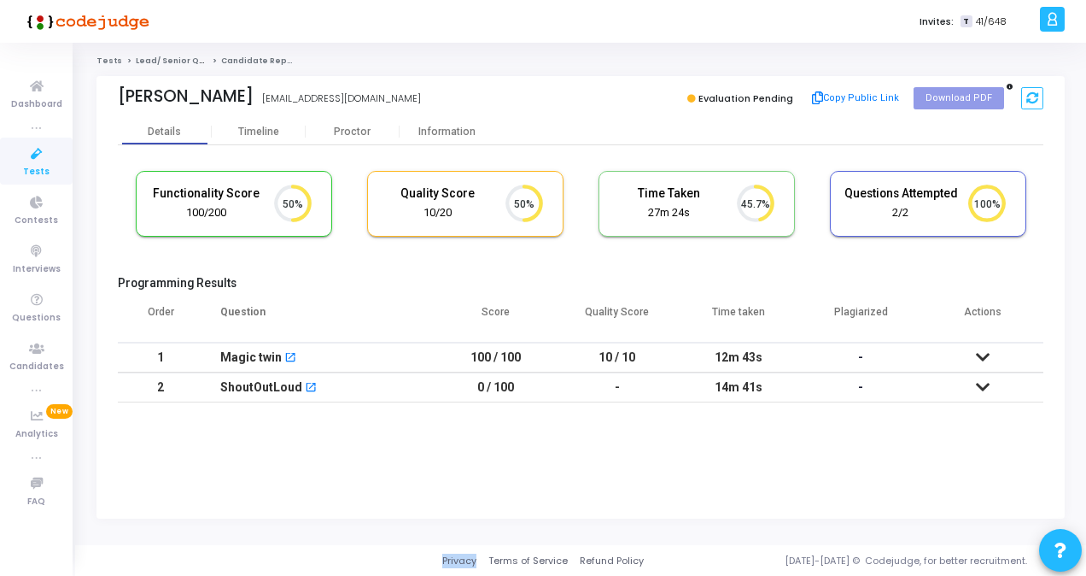
click at [241, 210] on div "100/200" at bounding box center [206, 213] width 114 height 16
click at [272, 130] on div "Timeline" at bounding box center [258, 132] width 41 height 13
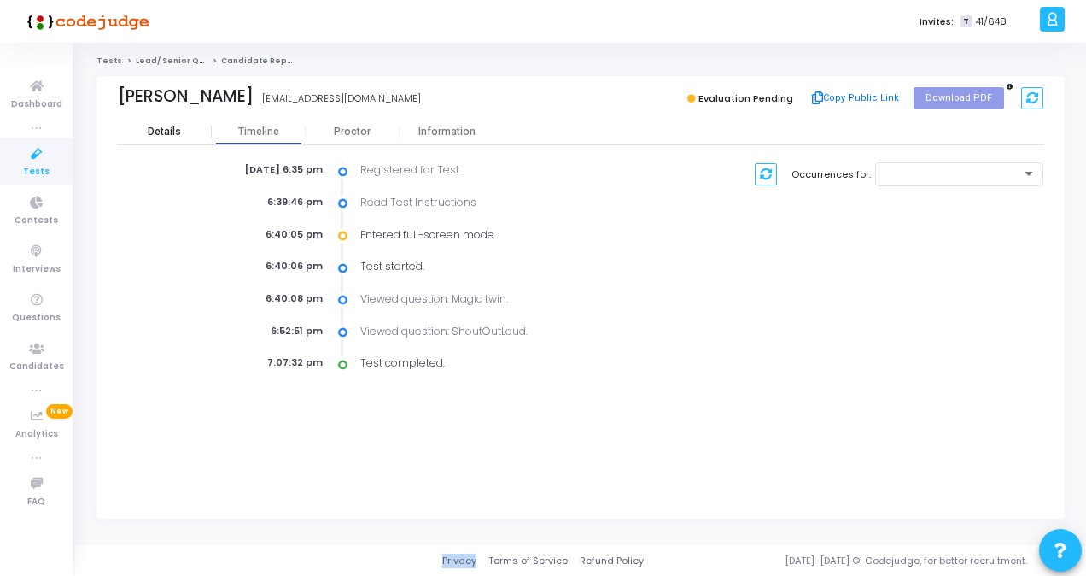
click at [171, 126] on div "Details" at bounding box center [164, 132] width 33 height 13
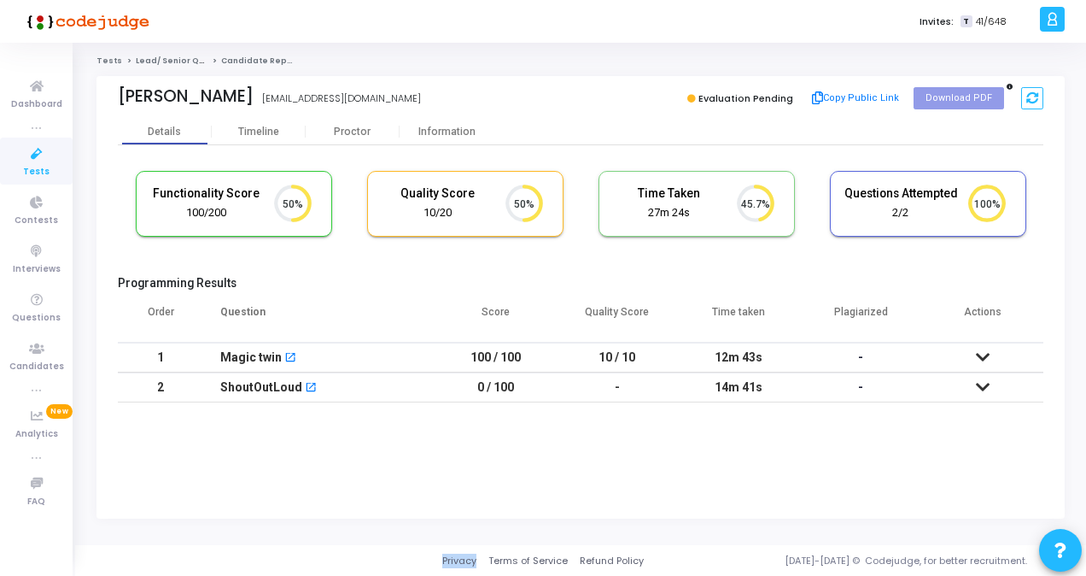
drag, startPoint x: 947, startPoint y: 96, endPoint x: 652, endPoint y: 116, distance: 296.2
click at [652, 116] on div "Subhankar Das mail2subhankardas@gmail.com Evaluation Pending Copy Public Link D…" at bounding box center [581, 97] width 926 height 43
click at [355, 141] on div "Proctor" at bounding box center [353, 132] width 94 height 26
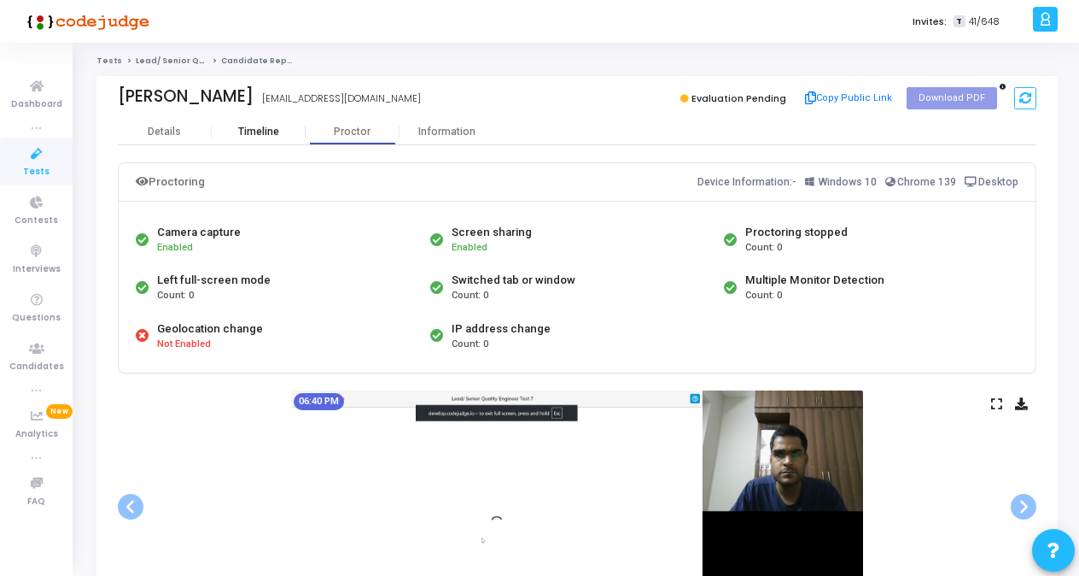
click at [240, 140] on div "Timeline" at bounding box center [259, 132] width 94 height 26
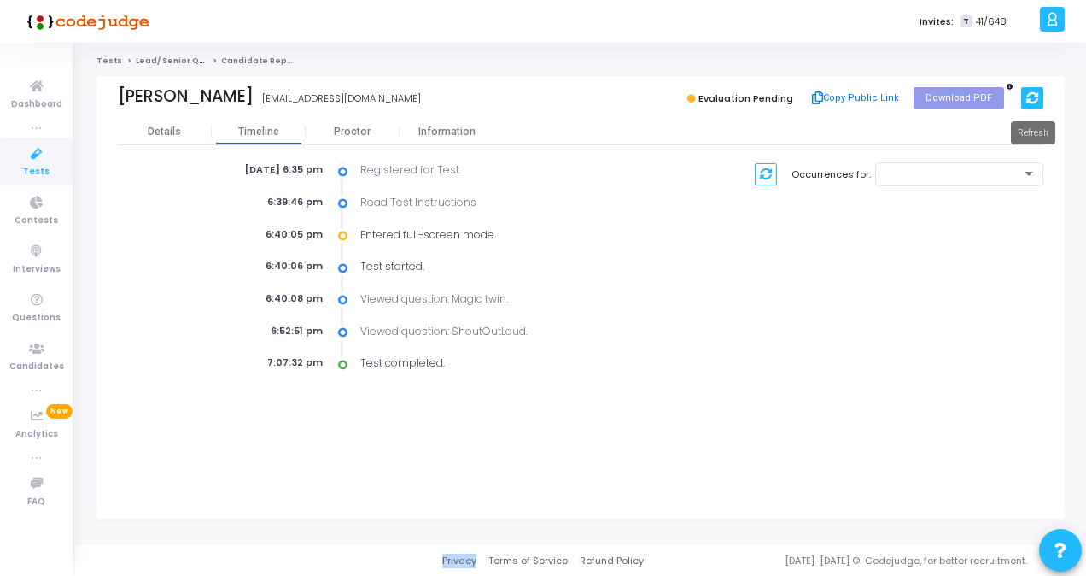
click at [1031, 103] on icon at bounding box center [1033, 98] width 12 height 12
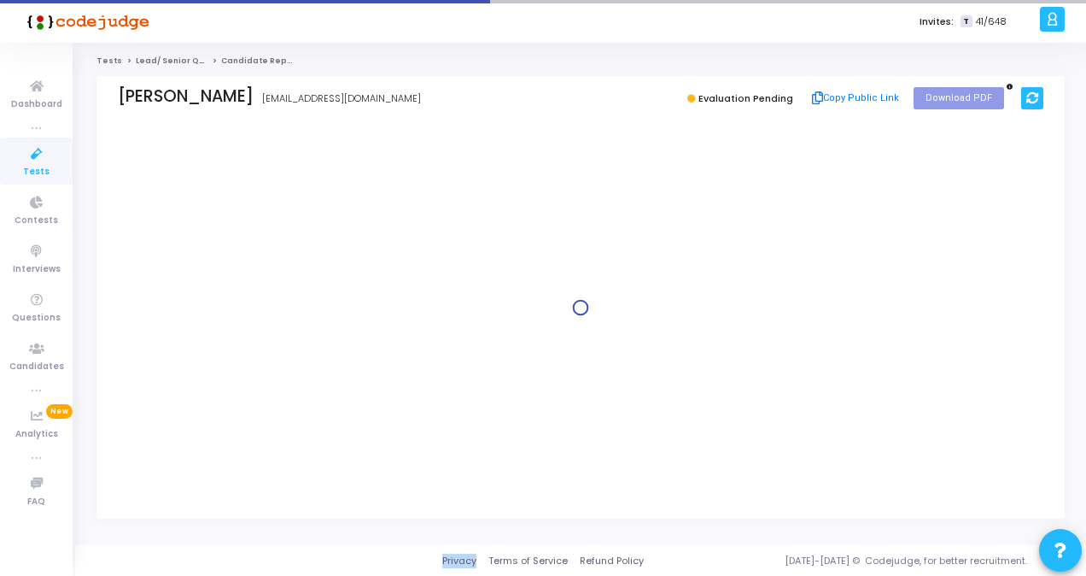
click at [1031, 103] on icon at bounding box center [1033, 98] width 12 height 12
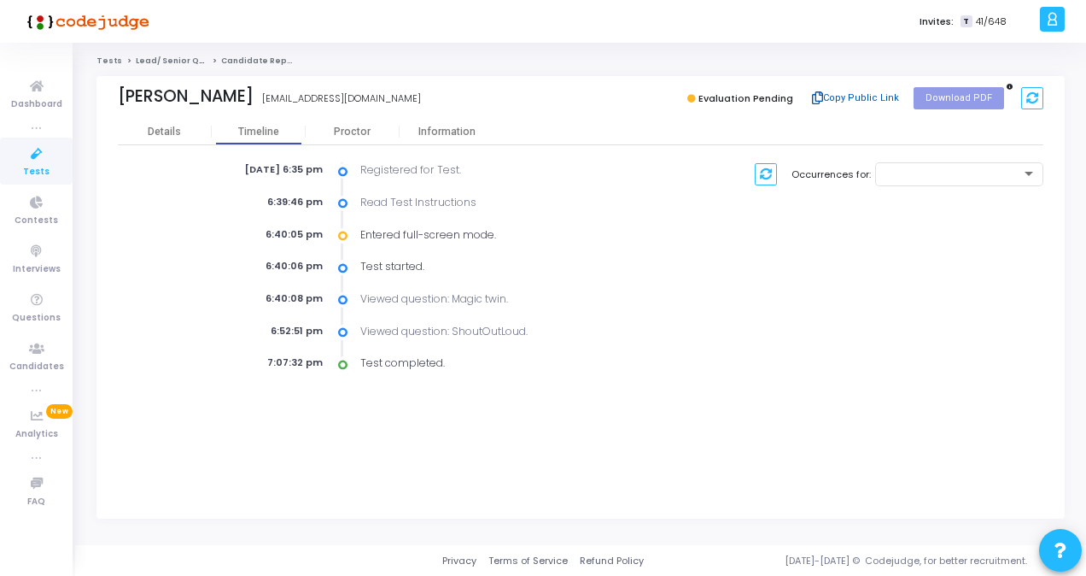
click at [863, 96] on button "Copy Public Link" at bounding box center [856, 98] width 98 height 26
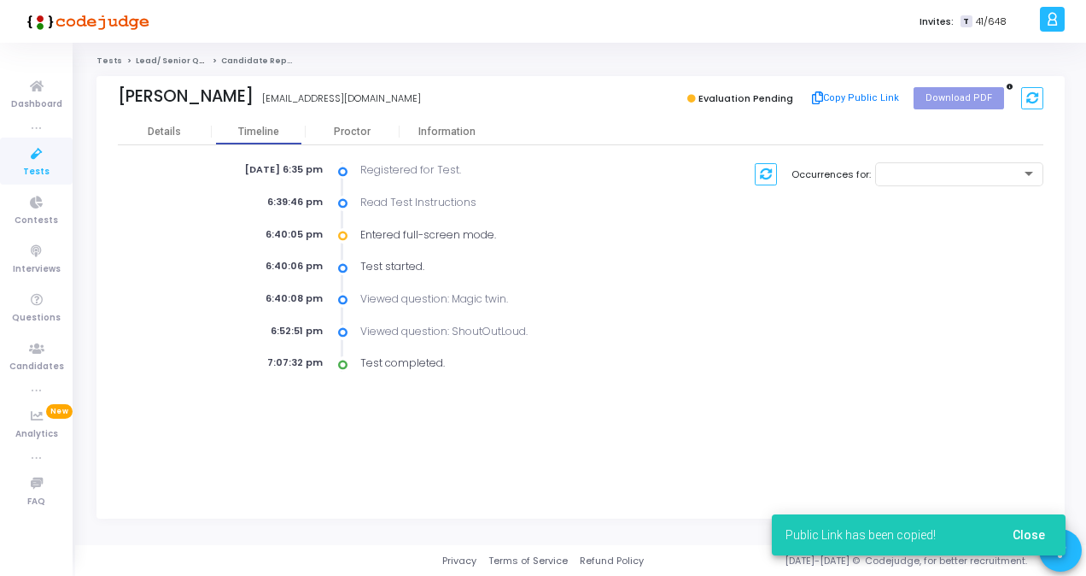
click at [798, 148] on div "[DATE] 6:35 pm Registered for Test. 6:39:46 pm Read Test Instructions 6:40:05 p…" at bounding box center [581, 258] width 926 height 226
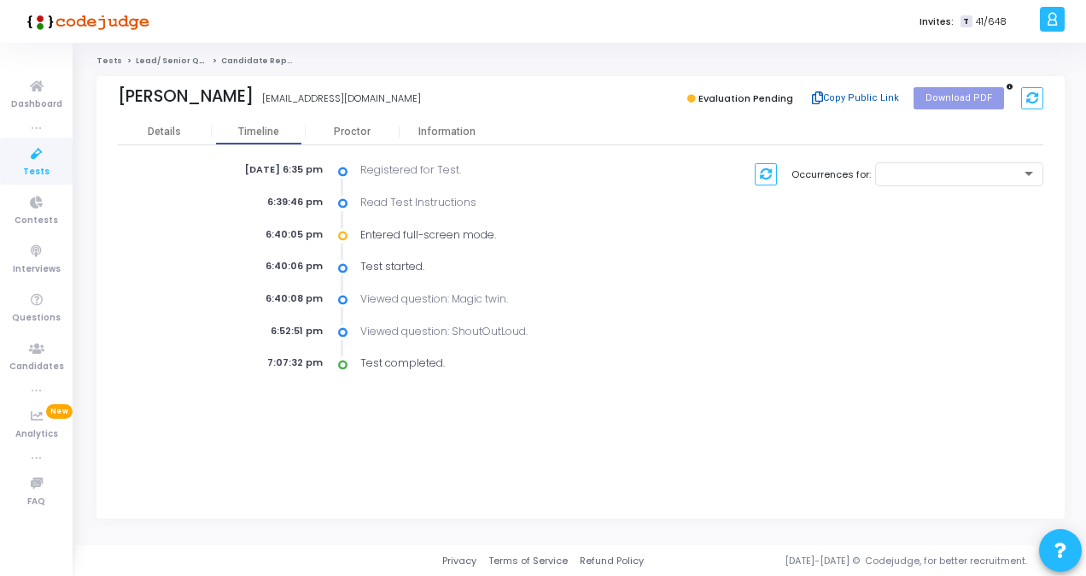
click at [860, 99] on button "Copy Public Link" at bounding box center [856, 98] width 98 height 26
click at [852, 100] on button "Copy Public Link" at bounding box center [856, 98] width 98 height 26
click at [367, 138] on div "Proctor" at bounding box center [353, 132] width 94 height 26
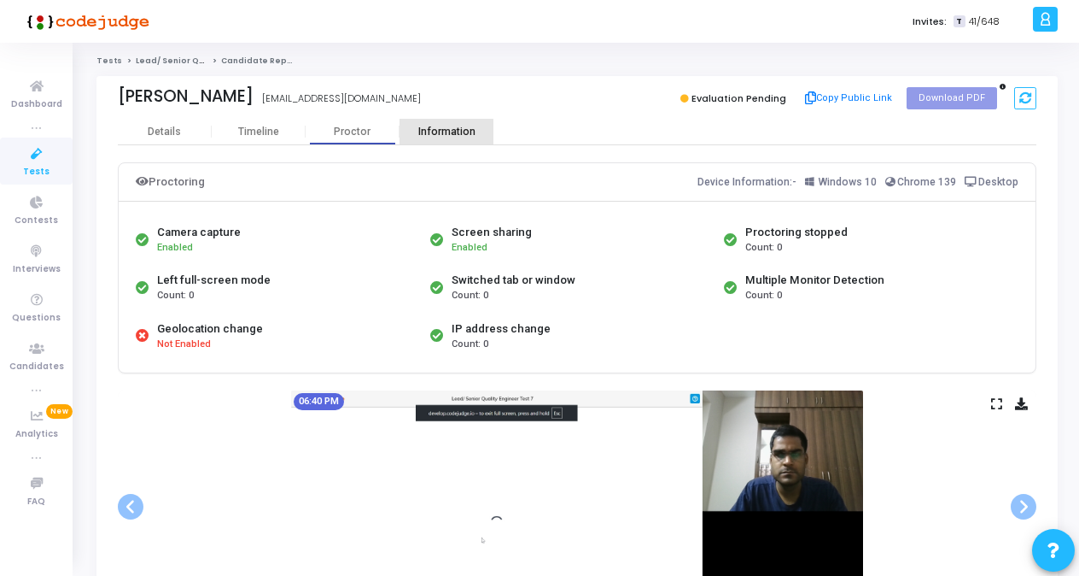
click at [439, 136] on div "Information" at bounding box center [447, 132] width 94 height 13
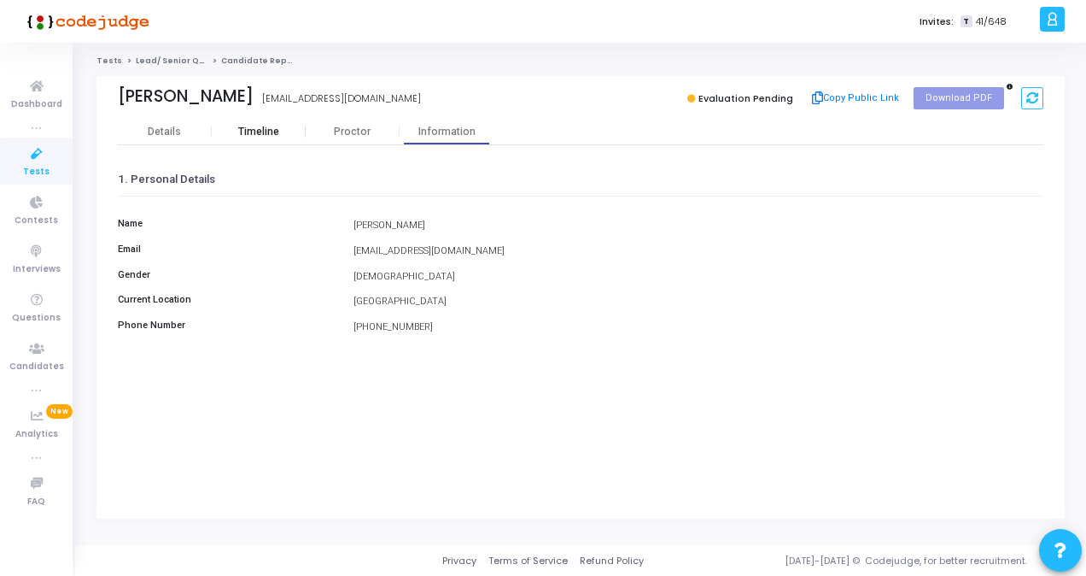
click at [259, 137] on div "Timeline" at bounding box center [258, 132] width 41 height 13
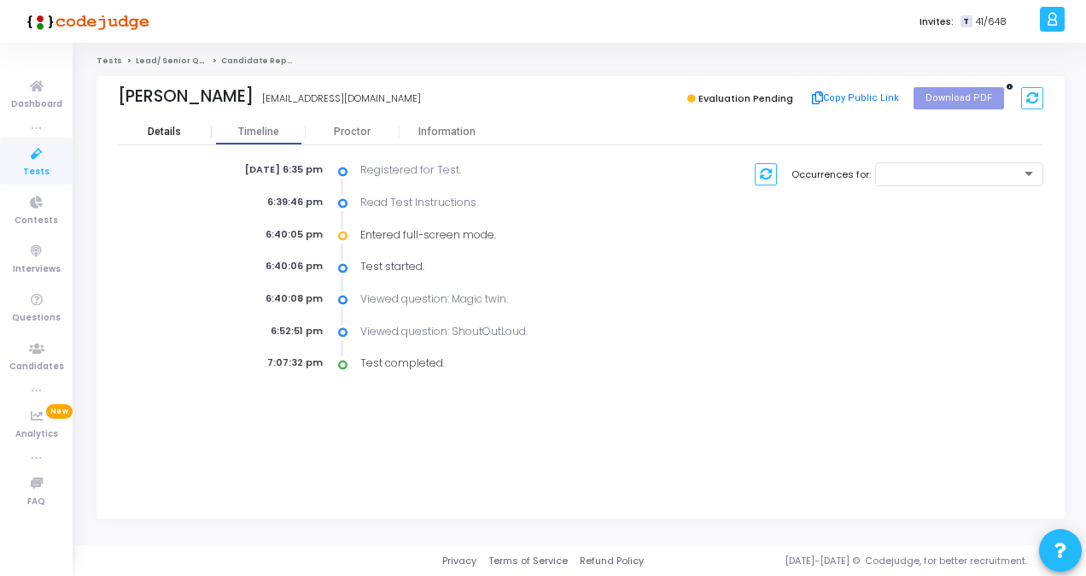
click at [163, 134] on div "Details" at bounding box center [164, 132] width 33 height 13
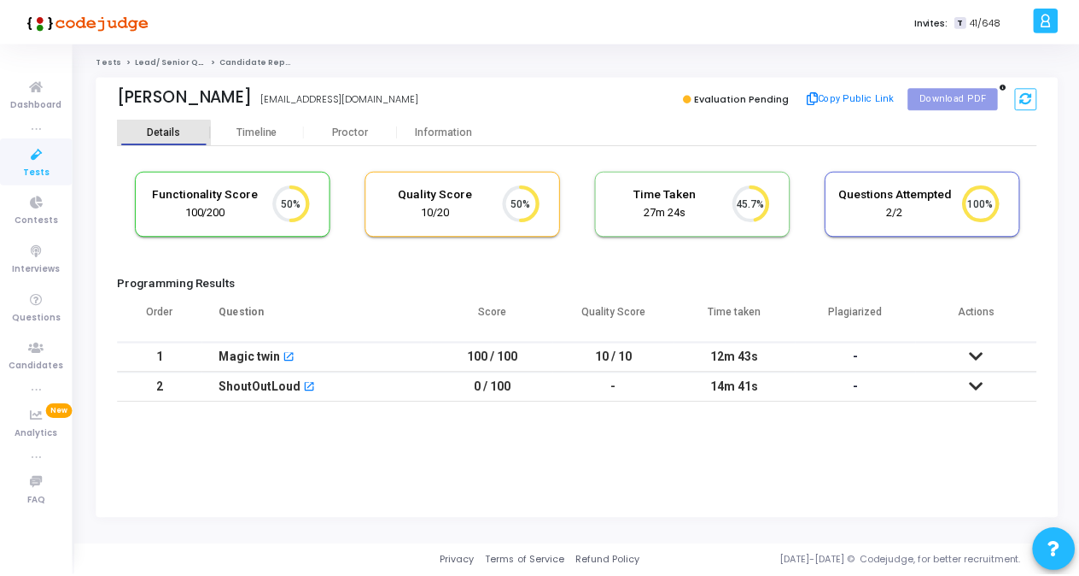
scroll to position [7, 8]
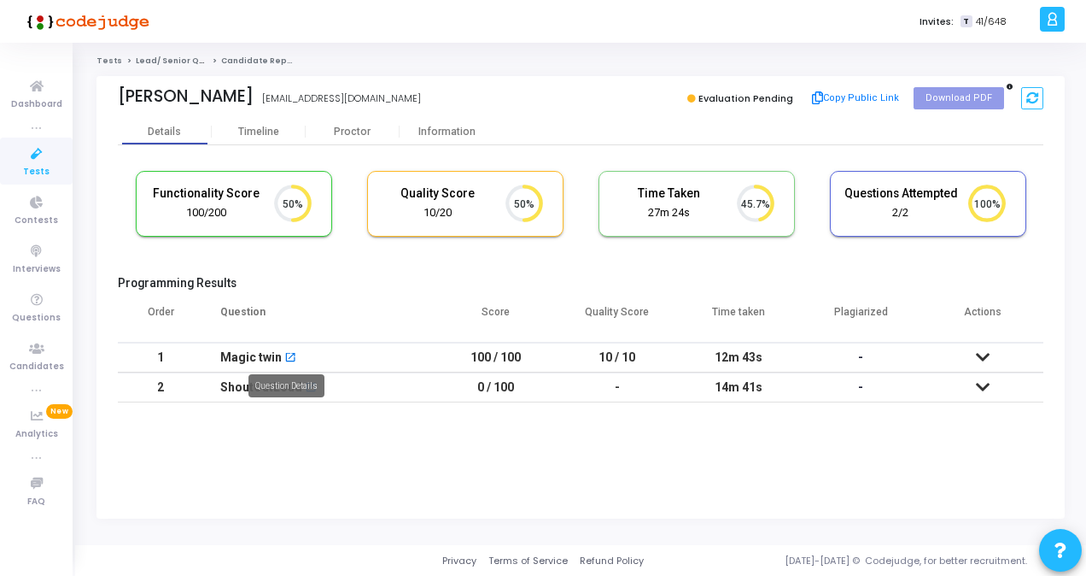
click at [284, 355] on mat-icon "open_in_new" at bounding box center [290, 359] width 12 height 12
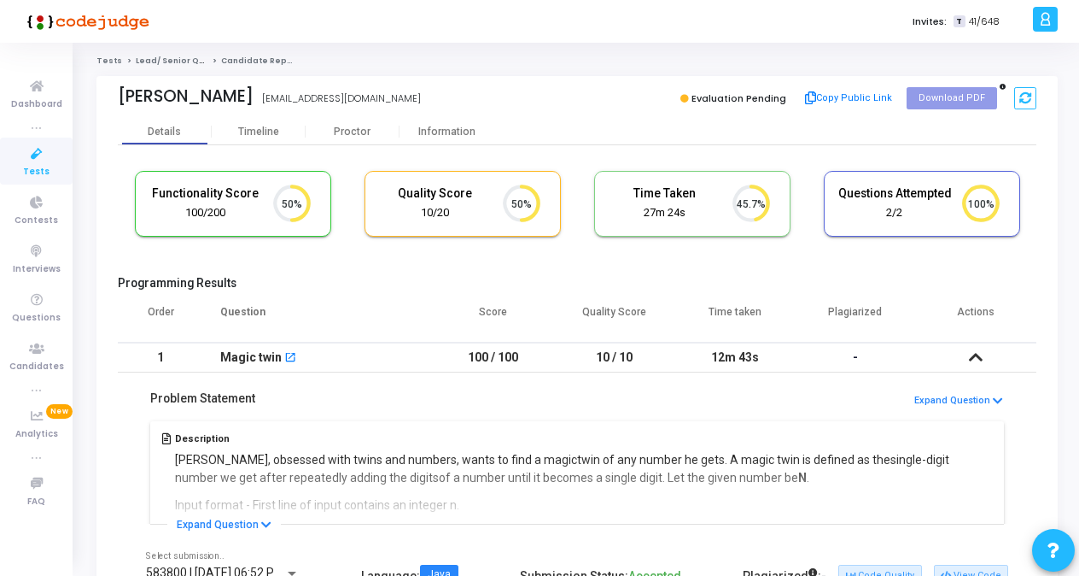
click at [24, 155] on icon at bounding box center [37, 153] width 36 height 21
